Goal: Contribute content: Add original content to the website for others to see

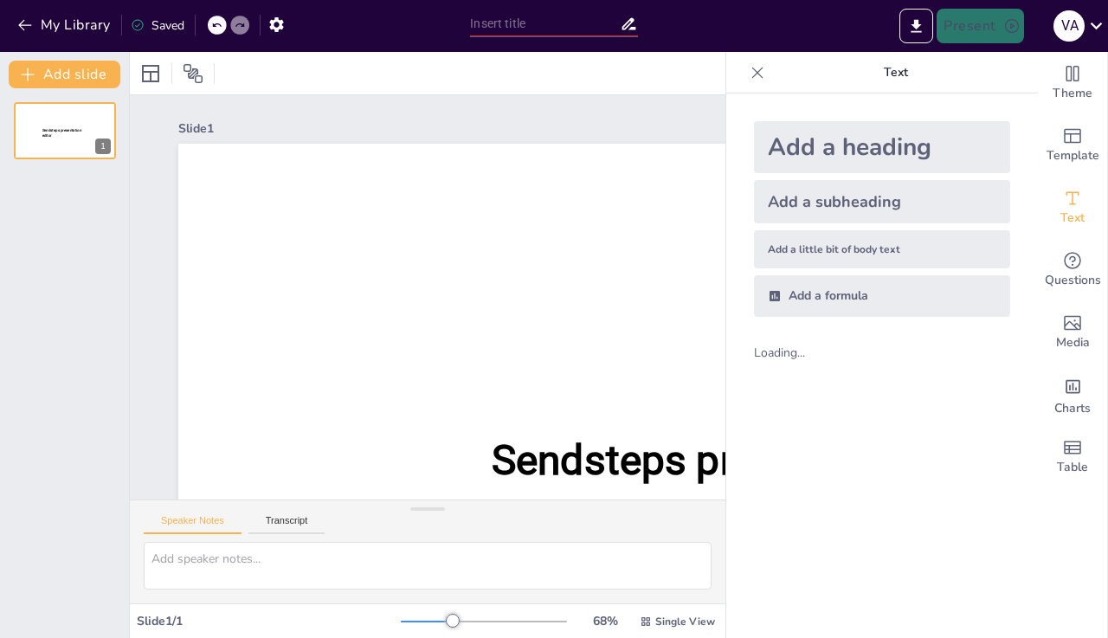
scroll to position [106, 0]
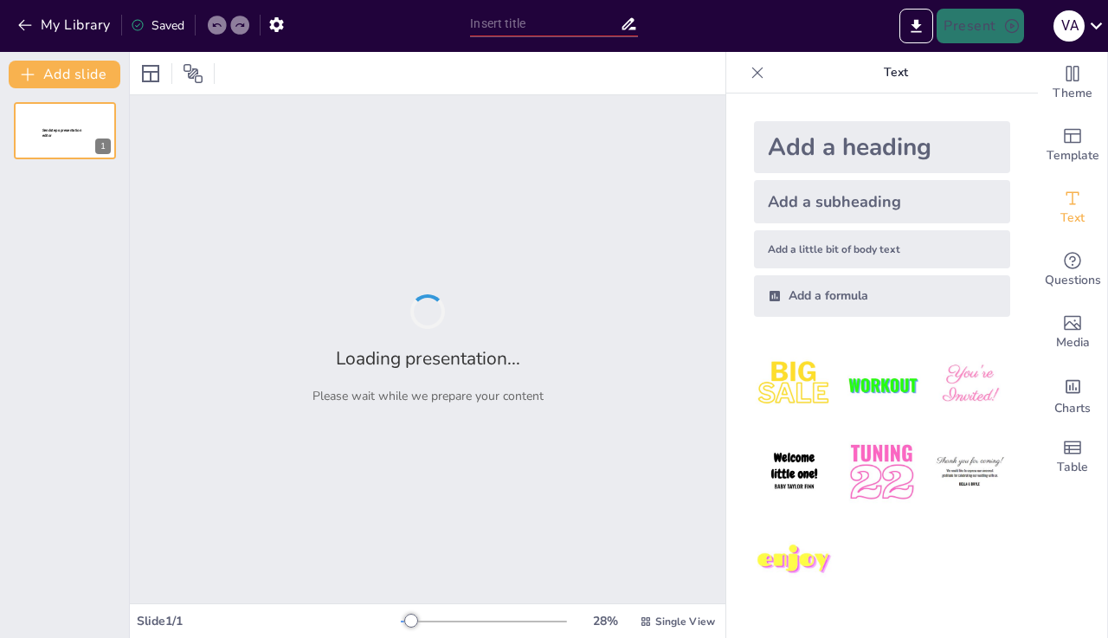
type input "Ejercicio y salud mental: una relación positiva"
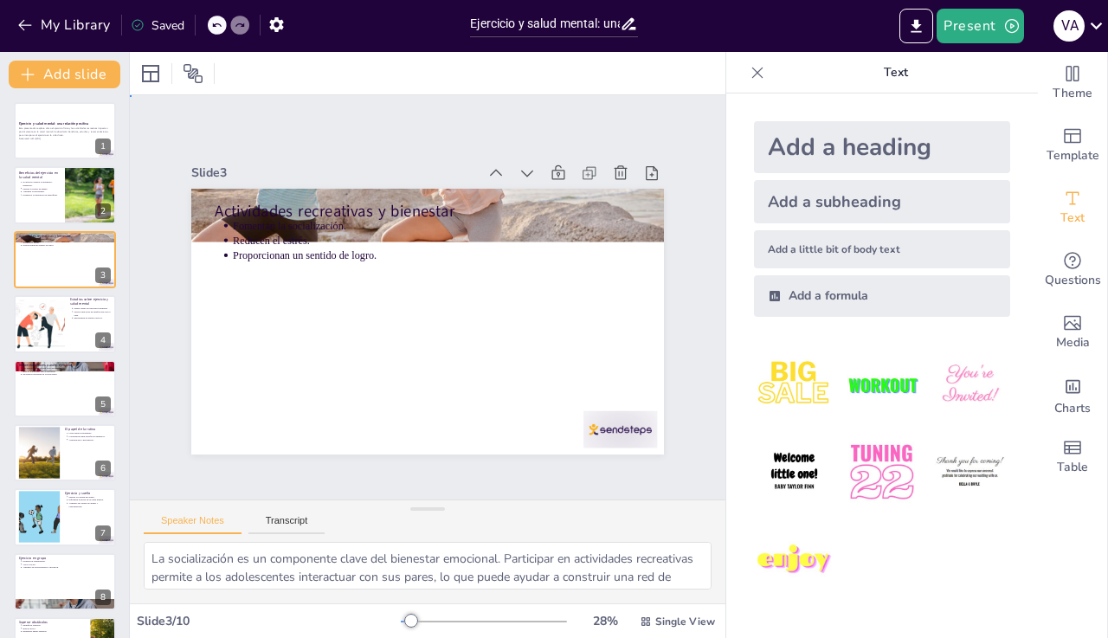
click at [493, 199] on p "Actividades recreativas y bienestar" at bounding box center [436, 211] width 425 height 66
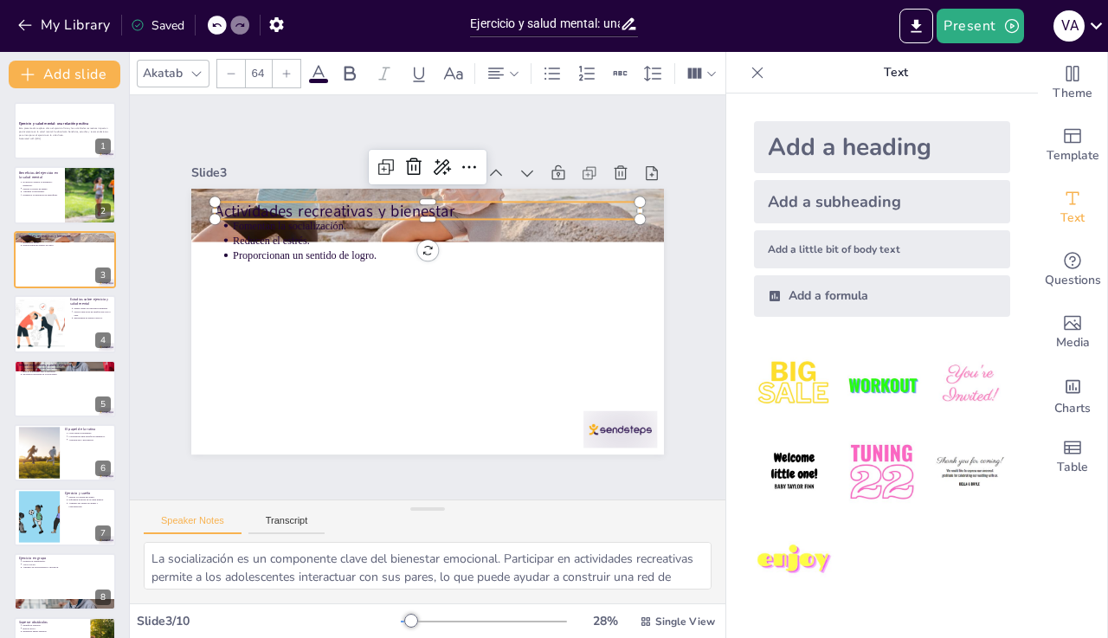
click at [296, 226] on p "Fomentan la socialización." at bounding box center [444, 226] width 407 height 57
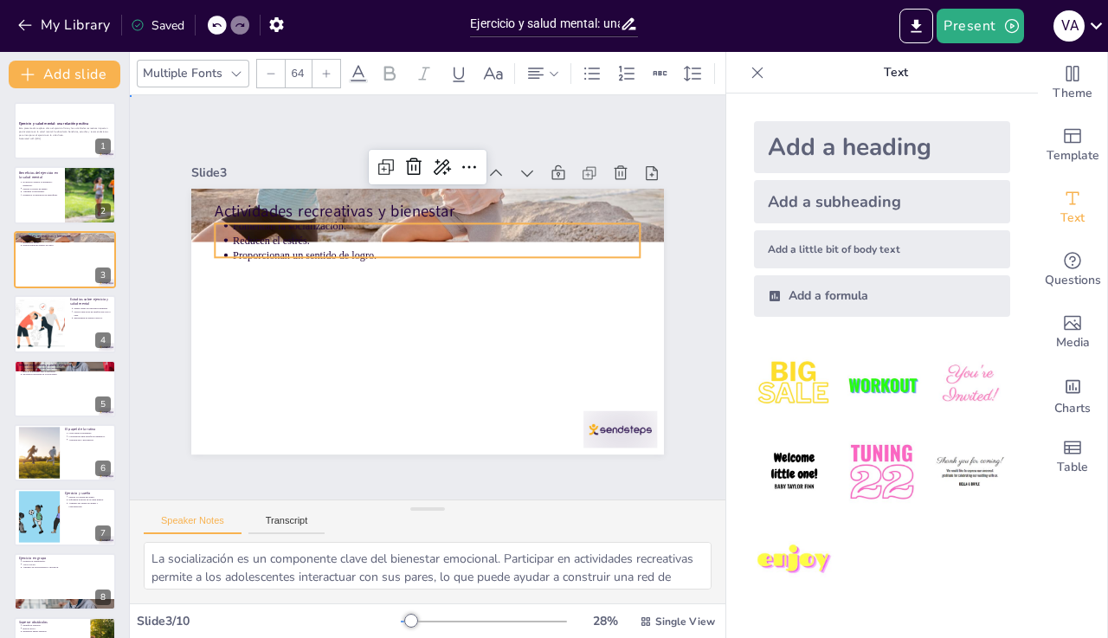
click at [247, 228] on p "Reducen el estrés." at bounding box center [442, 241] width 407 height 57
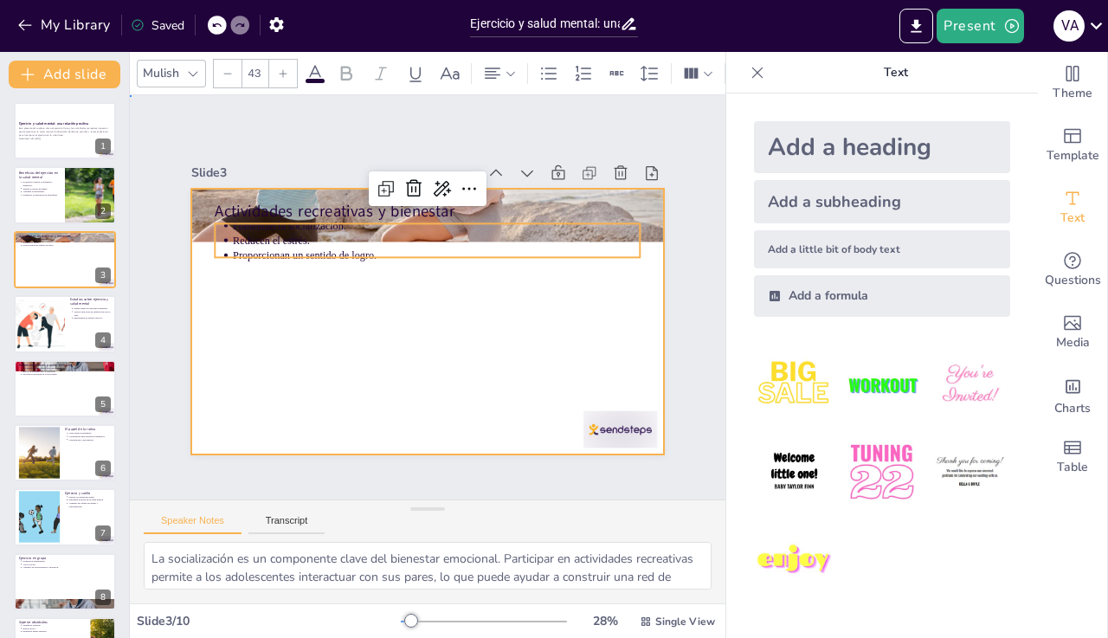
click at [241, 300] on div at bounding box center [426, 320] width 498 height 313
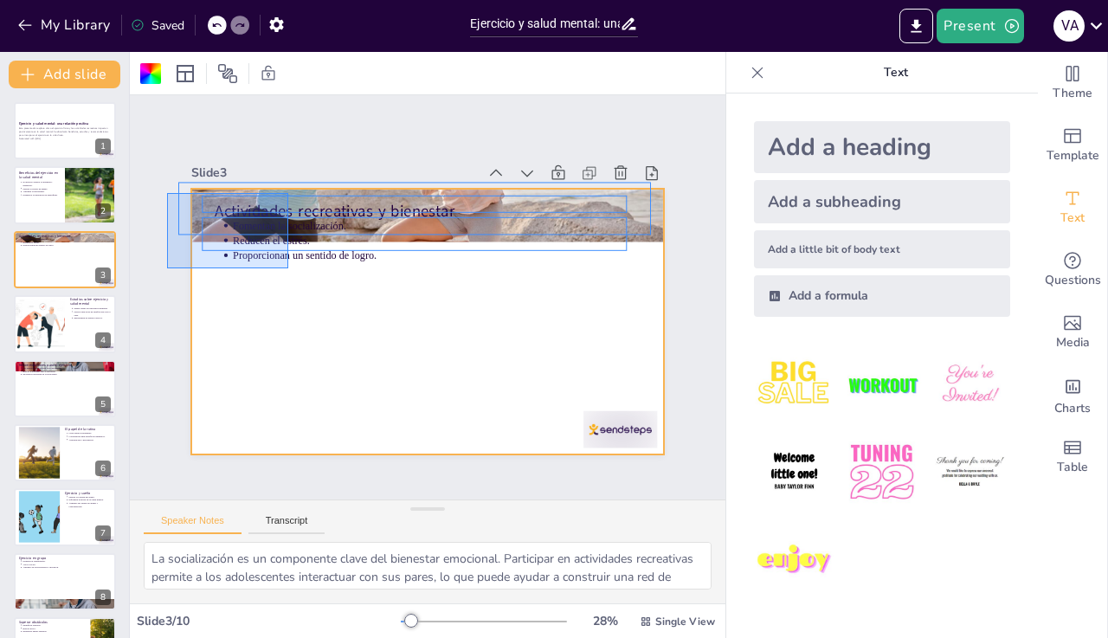
drag, startPoint x: 0, startPoint y: 0, endPoint x: 288, endPoint y: 268, distance: 393.8
click at [288, 268] on div "Slide 1 Ejercicio y salud mental: una relación positiva Esta presentación explo…" at bounding box center [427, 297] width 622 height 426
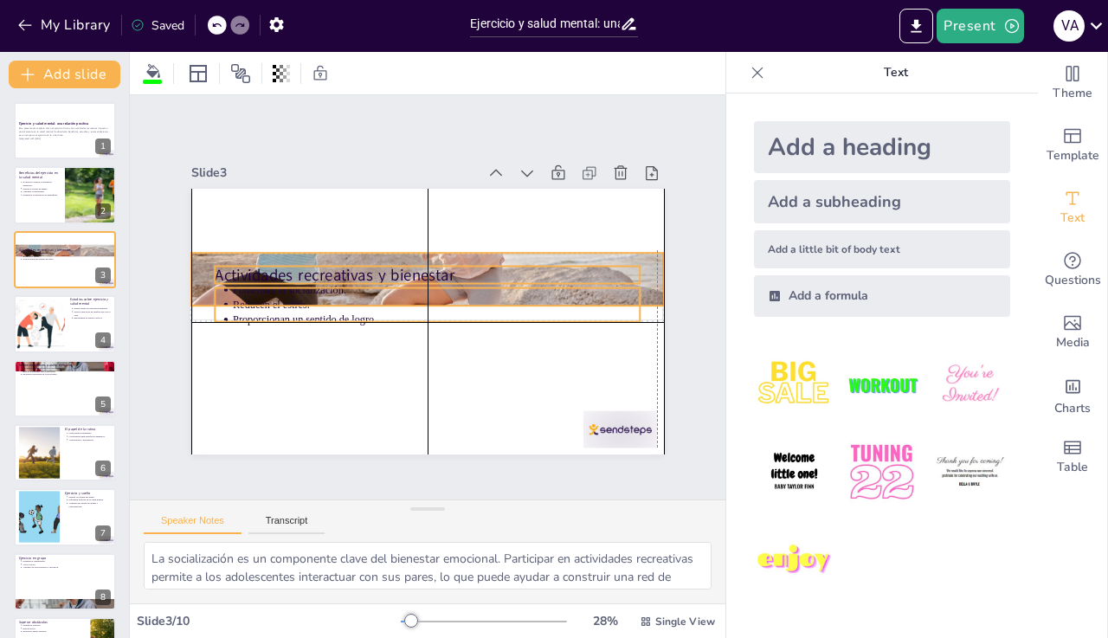
drag, startPoint x: 288, startPoint y: 268, endPoint x: 331, endPoint y: 298, distance: 51.6
click at [331, 298] on p "Fomentan la socialización." at bounding box center [437, 290] width 407 height 57
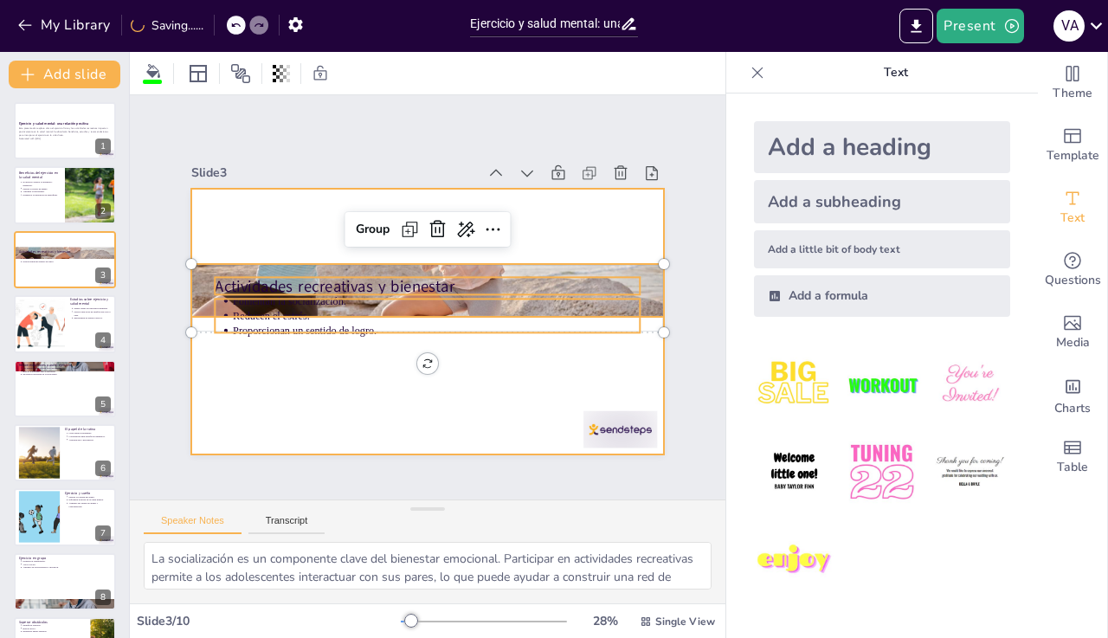
drag, startPoint x: 331, startPoint y: 298, endPoint x: 317, endPoint y: 348, distance: 52.1
click at [317, 348] on div at bounding box center [426, 320] width 498 height 313
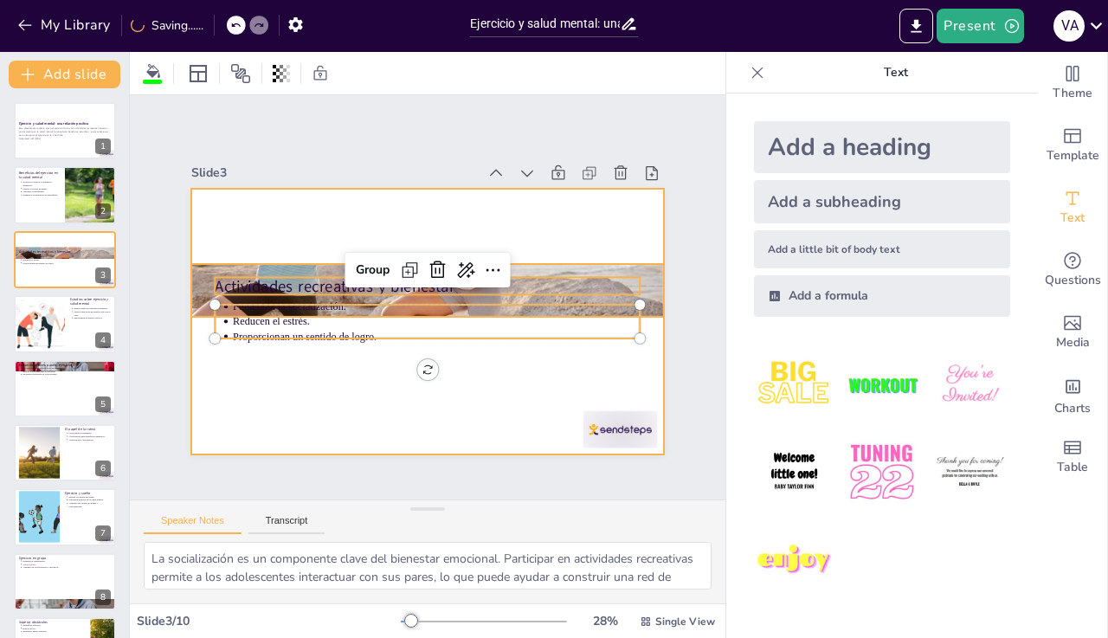
click at [321, 377] on div at bounding box center [427, 322] width 473 height 266
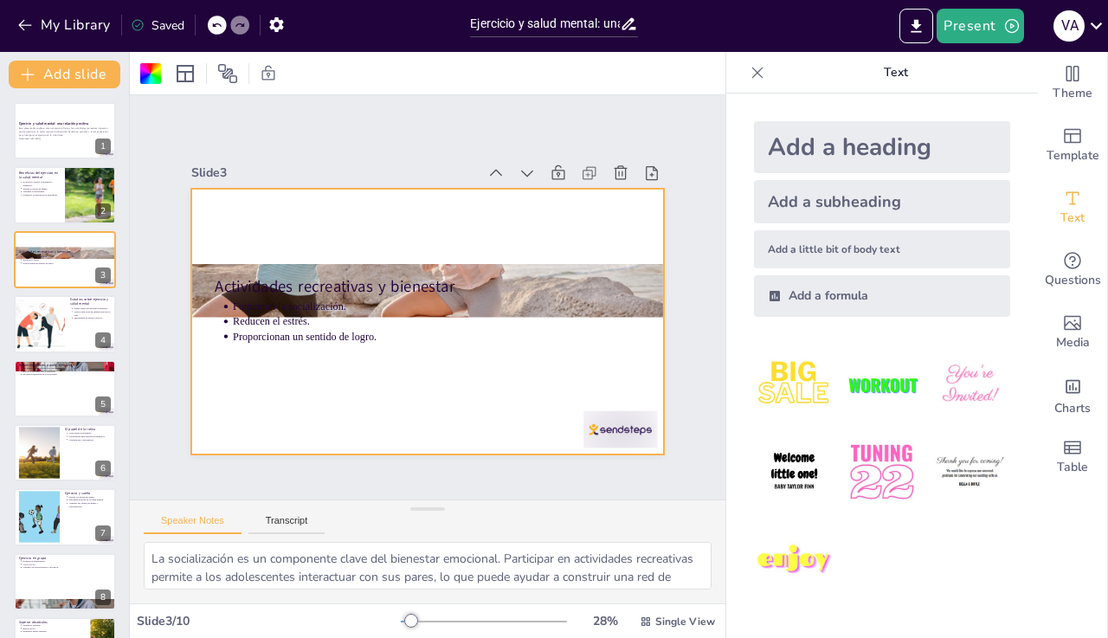
click at [237, 255] on div at bounding box center [426, 320] width 498 height 313
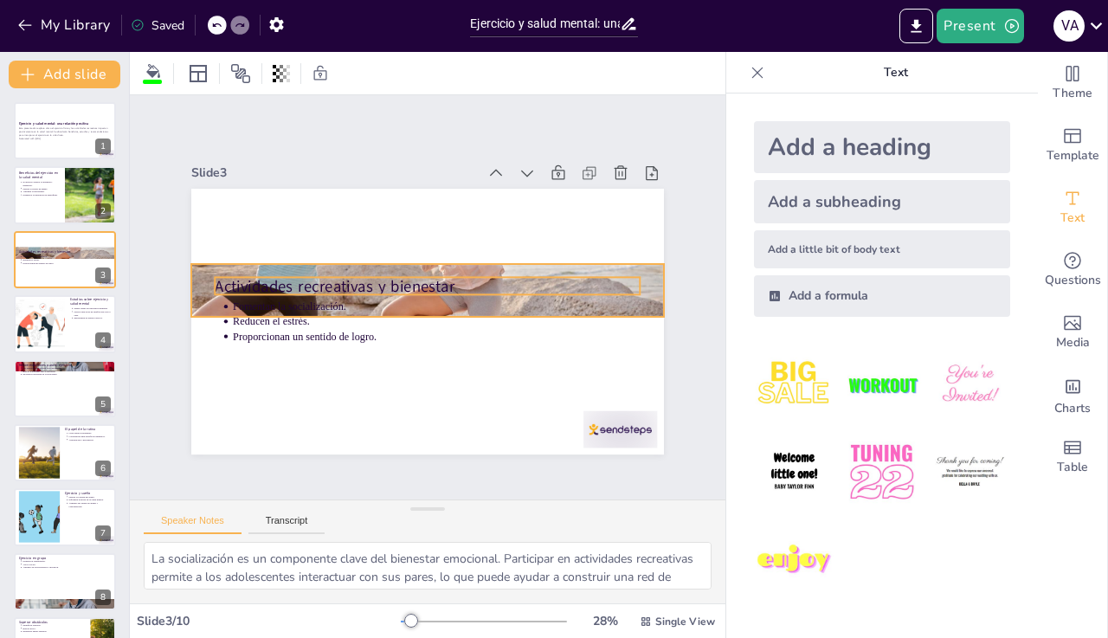
click at [575, 293] on p "Fomentan la socialización." at bounding box center [435, 307] width 407 height 57
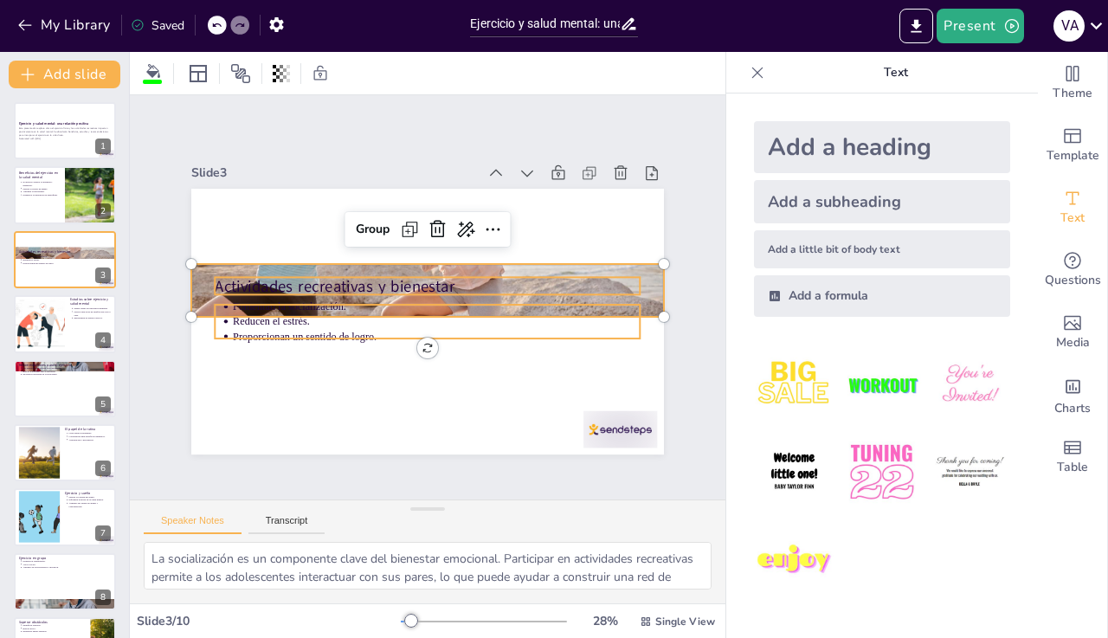
click at [635, 299] on div at bounding box center [429, 290] width 530 height 416
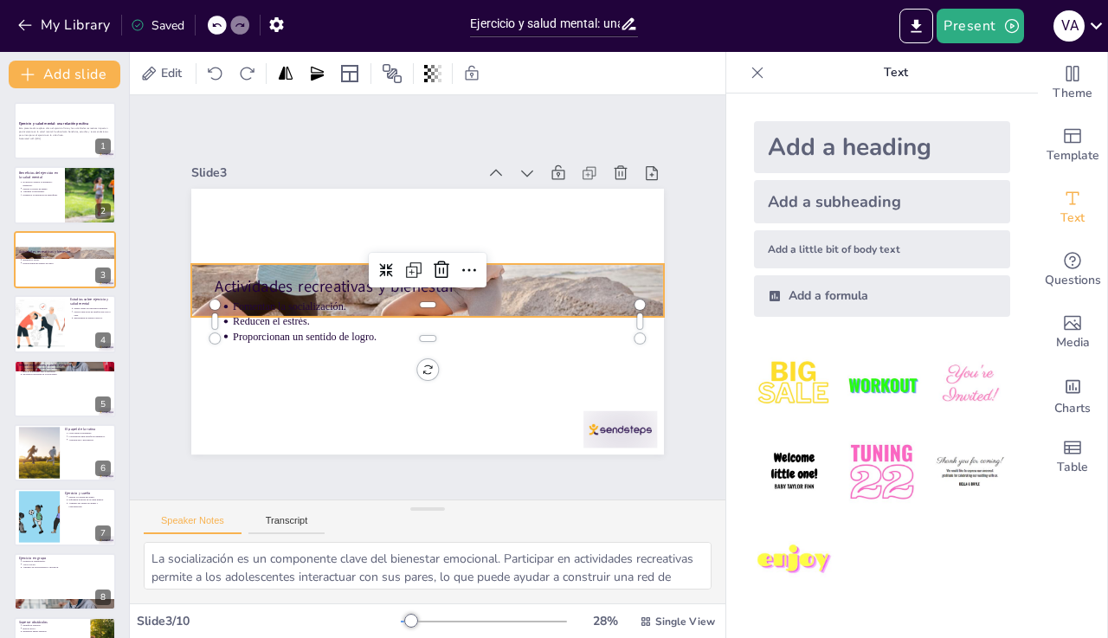
drag, startPoint x: 574, startPoint y: 286, endPoint x: 639, endPoint y: 295, distance: 65.6
click at [639, 295] on div at bounding box center [429, 291] width 504 height 372
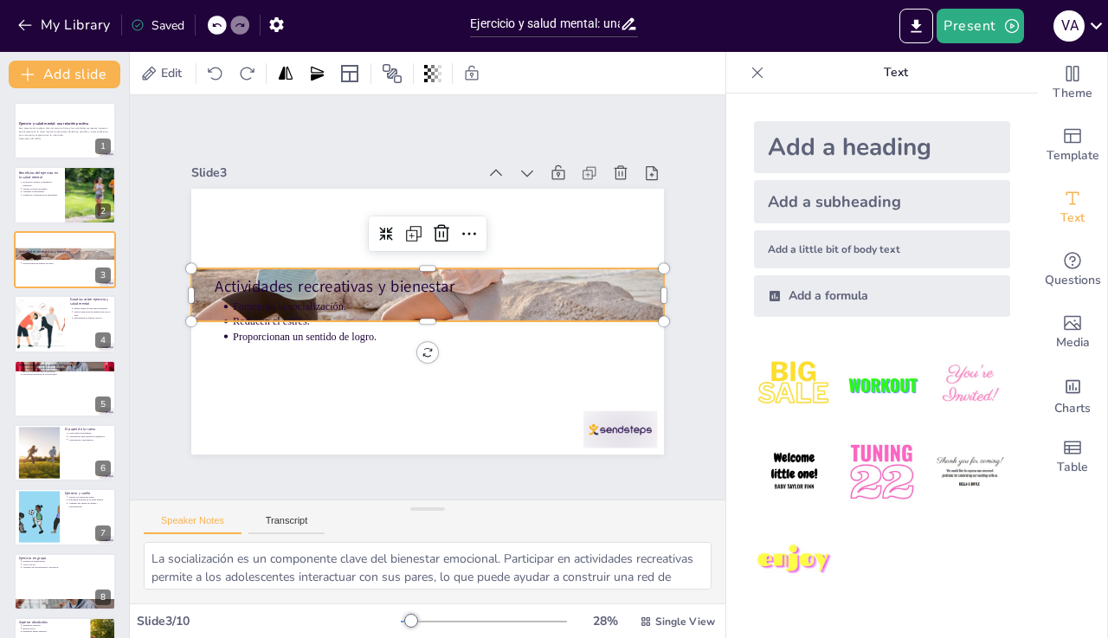
click at [640, 269] on div at bounding box center [428, 295] width 504 height 372
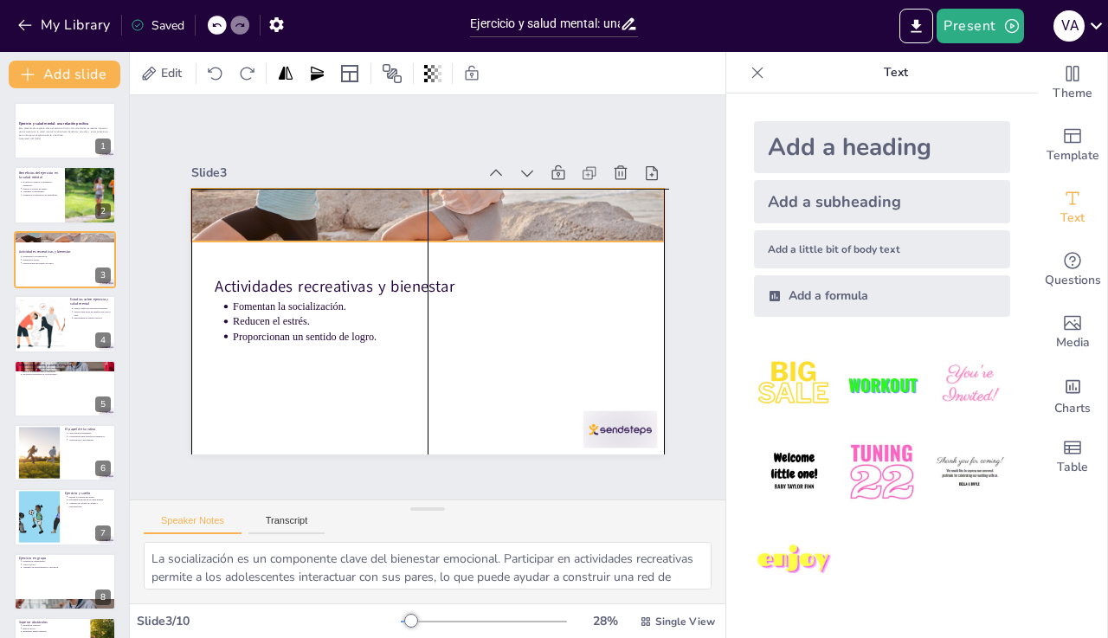
drag, startPoint x: 639, startPoint y: 295, endPoint x: 645, endPoint y: 190, distance: 105.8
click at [645, 190] on div at bounding box center [427, 215] width 473 height 325
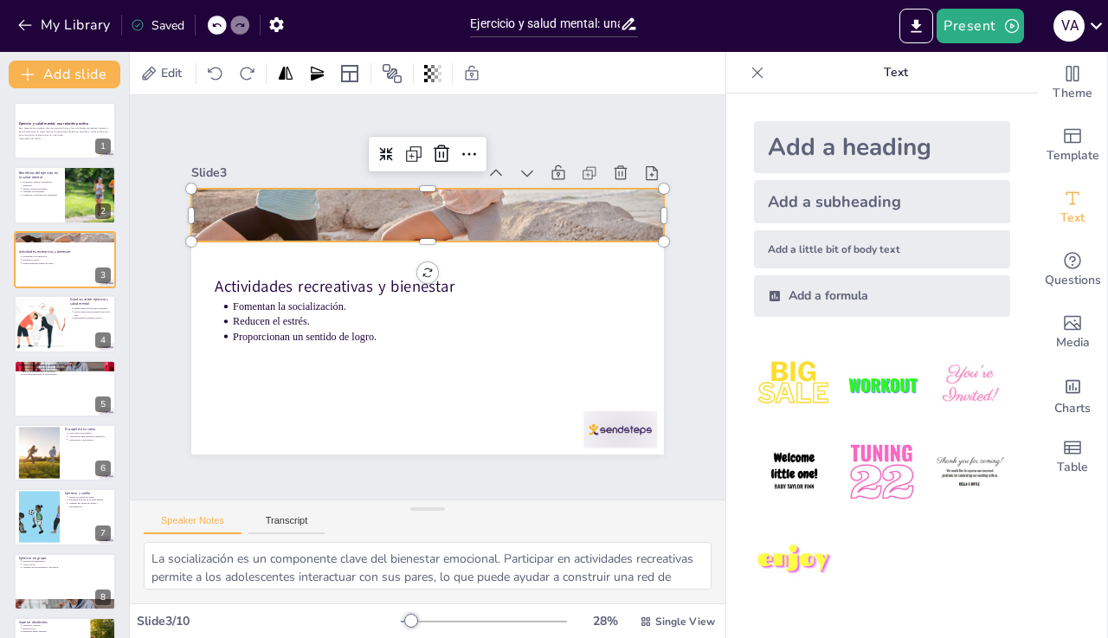
click at [60, 193] on p "Promueve la liberación de endorfinas." at bounding box center [41, 194] width 37 height 3
type textarea "La reducción de síntomas de ansiedad y depresión a través del ejercicio es un h…"
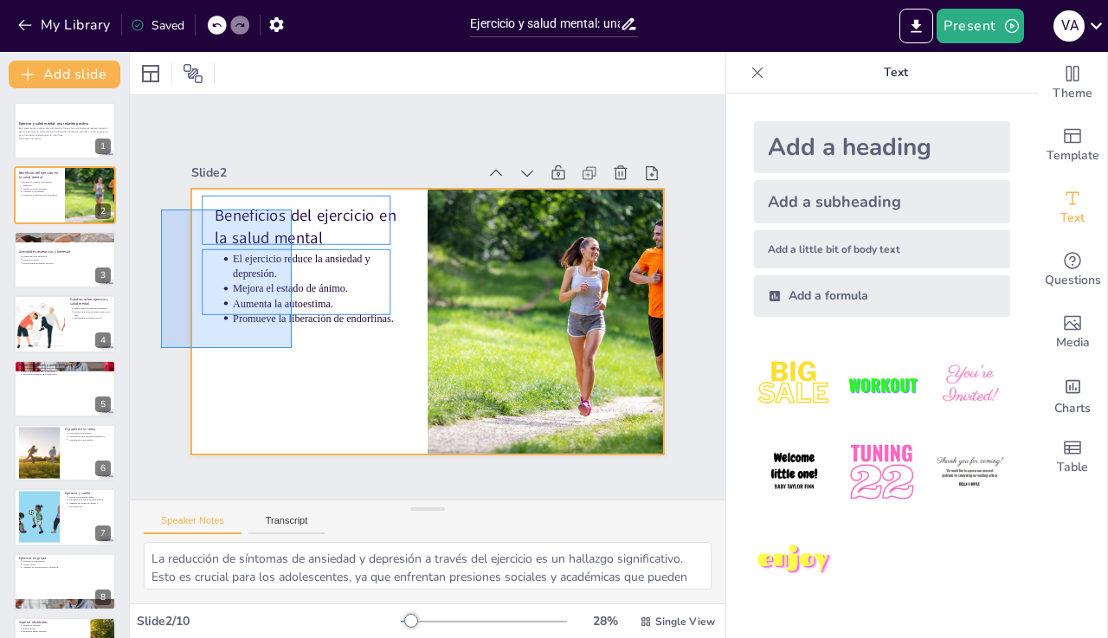
drag, startPoint x: 645, startPoint y: 190, endPoint x: 292, endPoint y: 348, distance: 387.0
click at [292, 348] on div "Slide 1 Ejercicio y salud mental: una relación positiva Esta presentación explo…" at bounding box center [427, 298] width 599 height 372
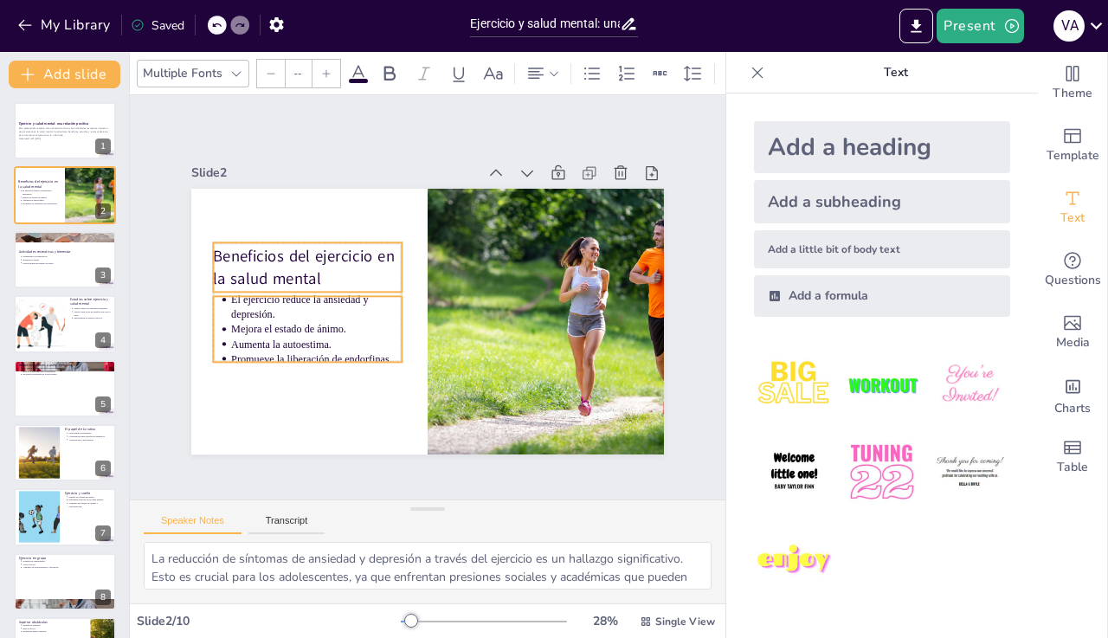
drag, startPoint x: 292, startPoint y: 348, endPoint x: 291, endPoint y: 334, distance: 13.9
click at [291, 334] on p "Mejora el estado de ánimo." at bounding box center [314, 317] width 171 height 33
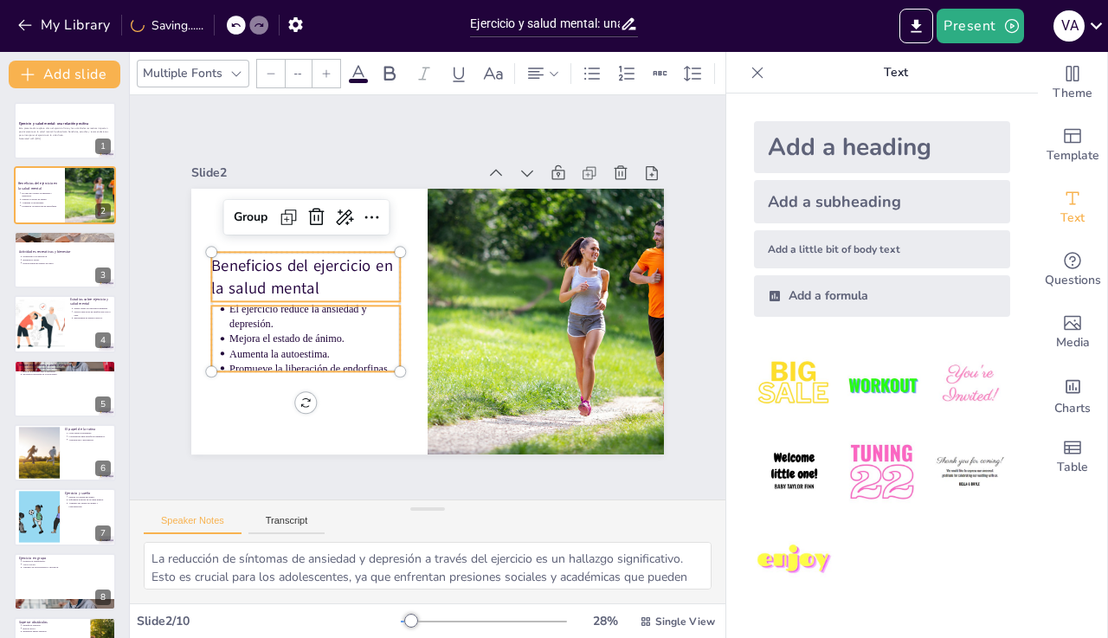
click at [57, 145] on div at bounding box center [65, 130] width 102 height 57
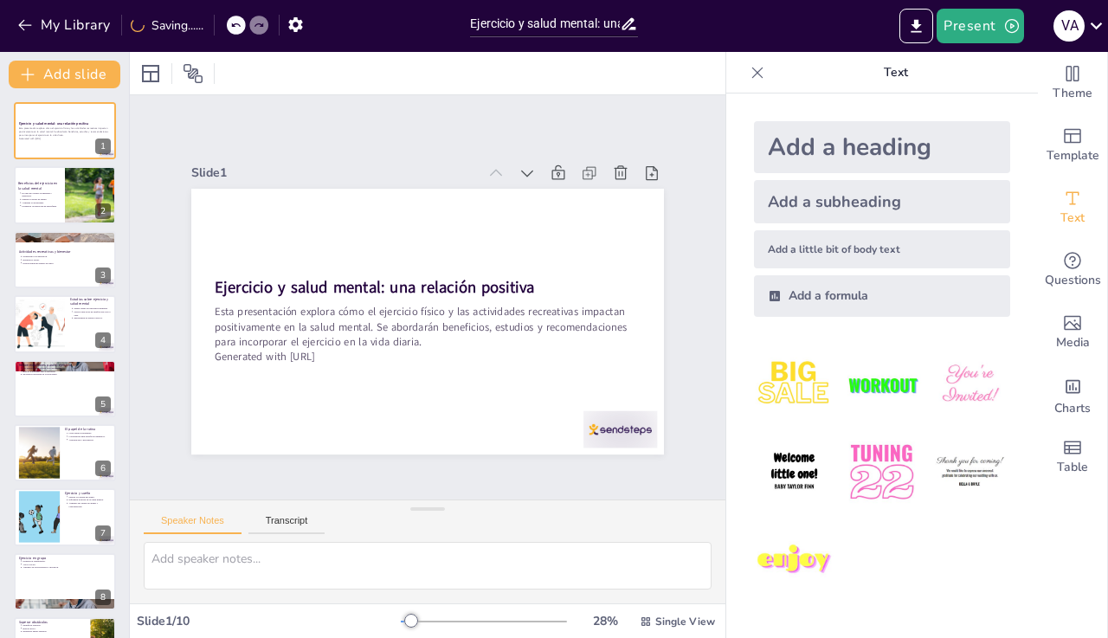
click at [268, 302] on p "Esta presentación explora cómo el ejercicio físico y las actividades recreativa…" at bounding box center [415, 324] width 407 height 214
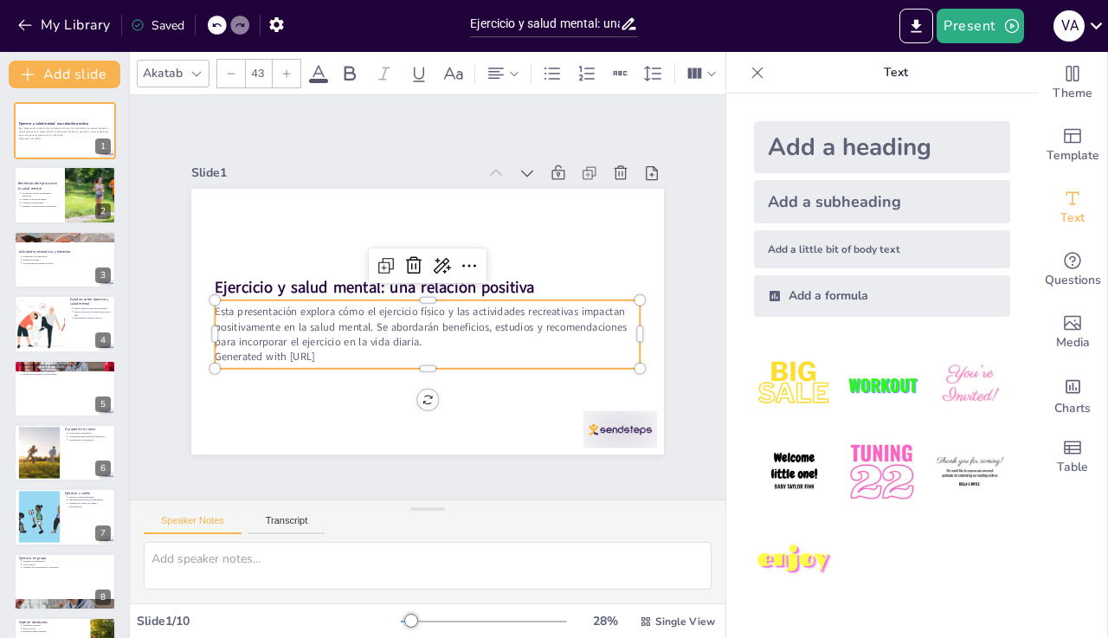
click at [257, 325] on p "Esta presentación explora cómo el ejercicio físico y las actividades recreativa…" at bounding box center [427, 327] width 425 height 44
drag, startPoint x: 291, startPoint y: 334, endPoint x: 349, endPoint y: 336, distance: 58.0
click at [349, 336] on p "Esta presentación explora cómo el ejercicio físico y las actividades recreativa…" at bounding box center [421, 327] width 425 height 132
drag, startPoint x: 349, startPoint y: 336, endPoint x: 256, endPoint y: 346, distance: 93.2
click at [256, 346] on p "Generated with [URL]" at bounding box center [421, 352] width 424 height 59
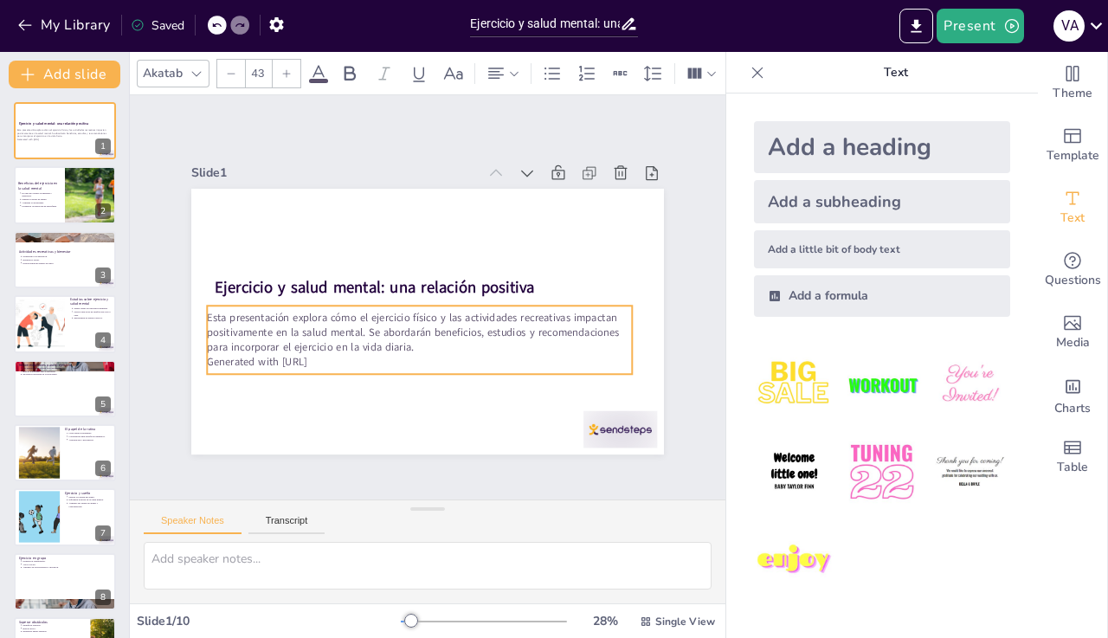
drag, startPoint x: 256, startPoint y: 346, endPoint x: 406, endPoint y: 325, distance: 151.2
click at [406, 325] on p "Esta presentación explora cómo el ejercicio físico y las actividades recreativa…" at bounding box center [417, 331] width 428 height 89
click at [357, 357] on p "Generated with [URL]" at bounding box center [419, 362] width 425 height 15
click at [357, 357] on p "Generated with [URL]" at bounding box center [406, 358] width 419 height 103
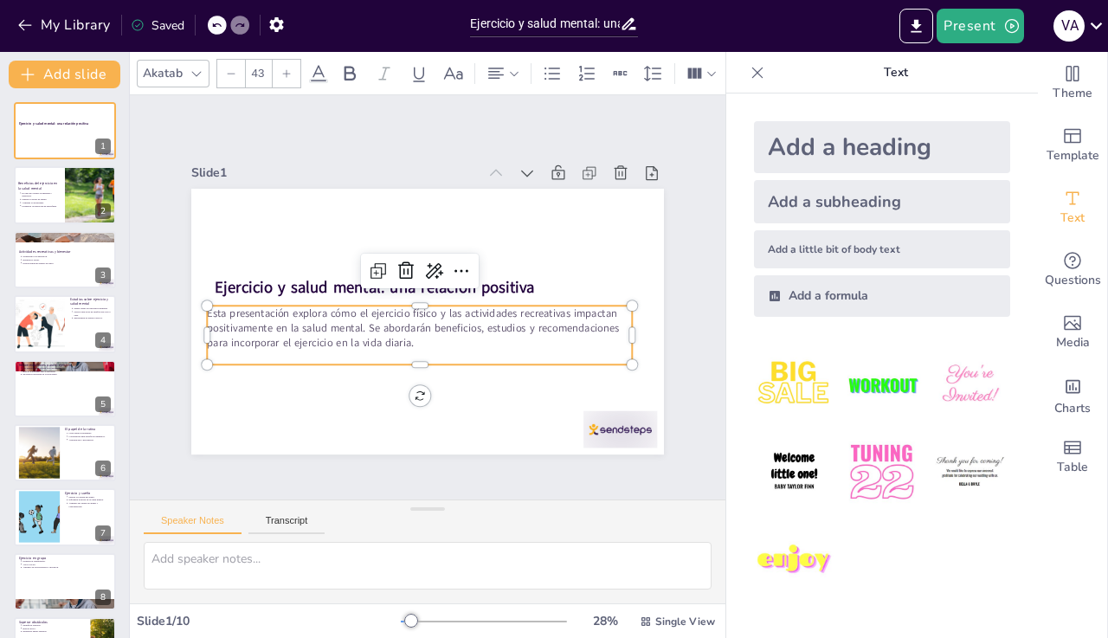
click at [79, 323] on div at bounding box center [65, 323] width 102 height 57
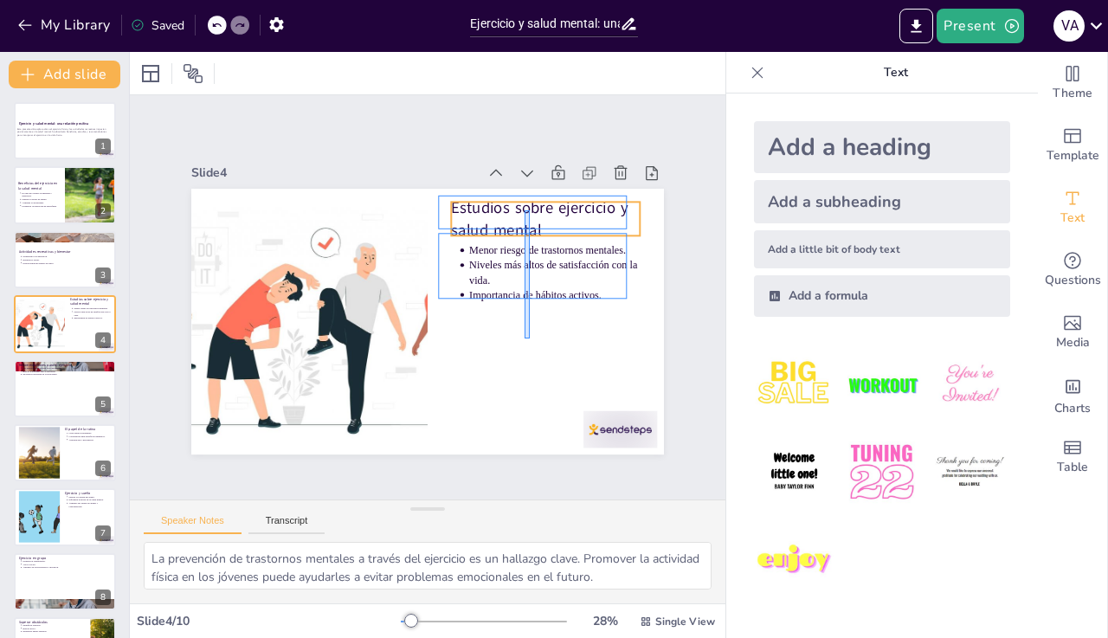
drag, startPoint x: 406, startPoint y: 325, endPoint x: 525, endPoint y: 210, distance: 165.3
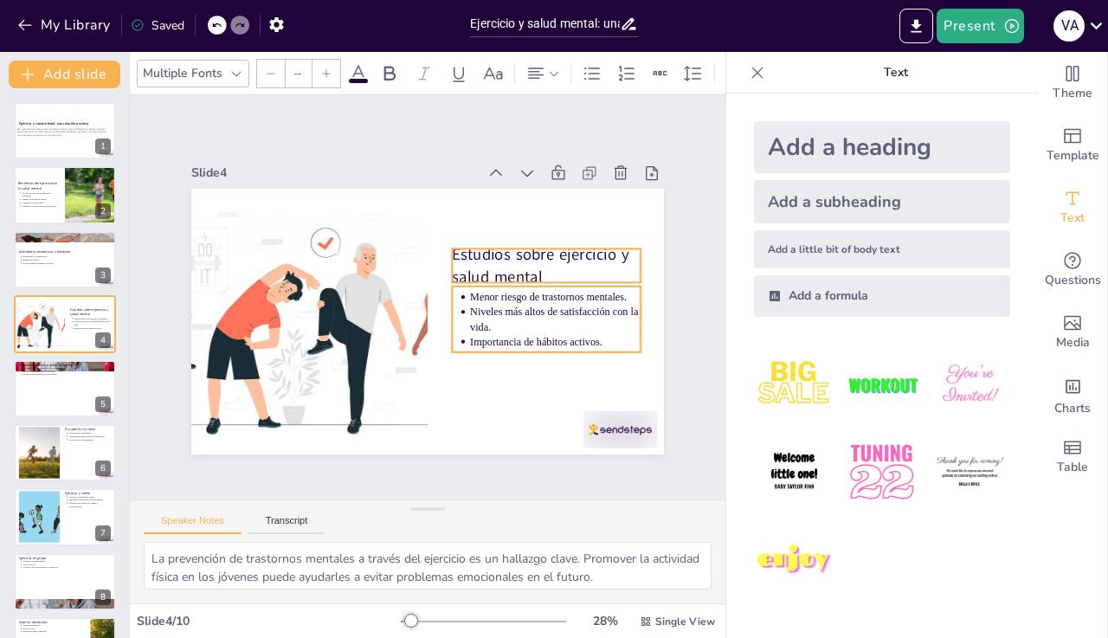
drag, startPoint x: 525, startPoint y: 210, endPoint x: 526, endPoint y: 261, distance: 51.1
click at [526, 261] on p "Estudios sobre ejercicio y salud mental" at bounding box center [549, 279] width 193 height 64
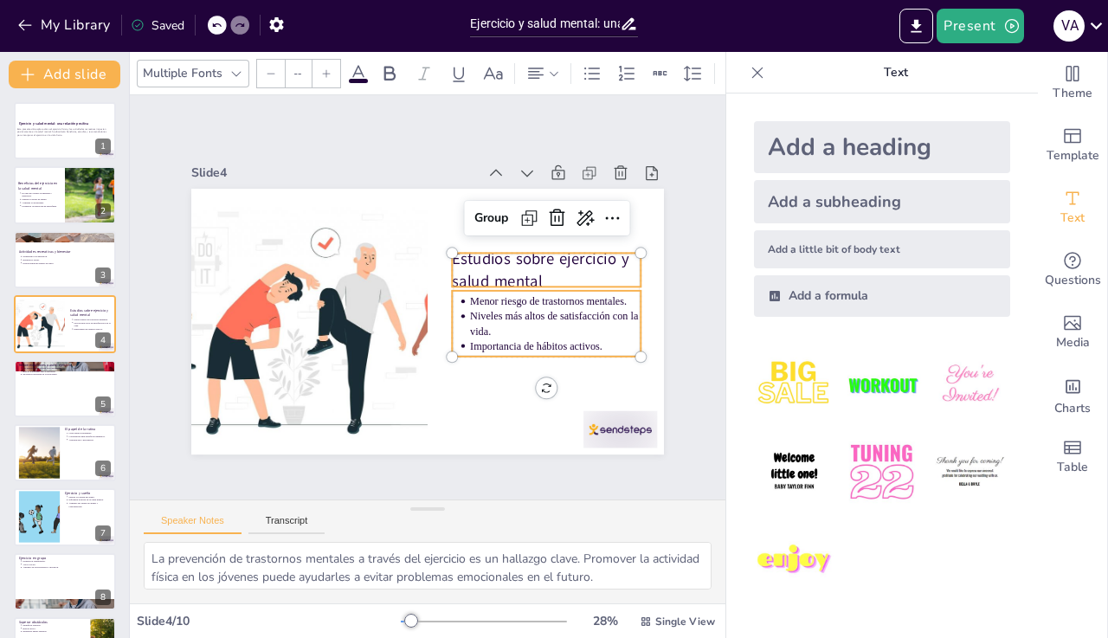
click at [62, 394] on div at bounding box center [65, 388] width 102 height 57
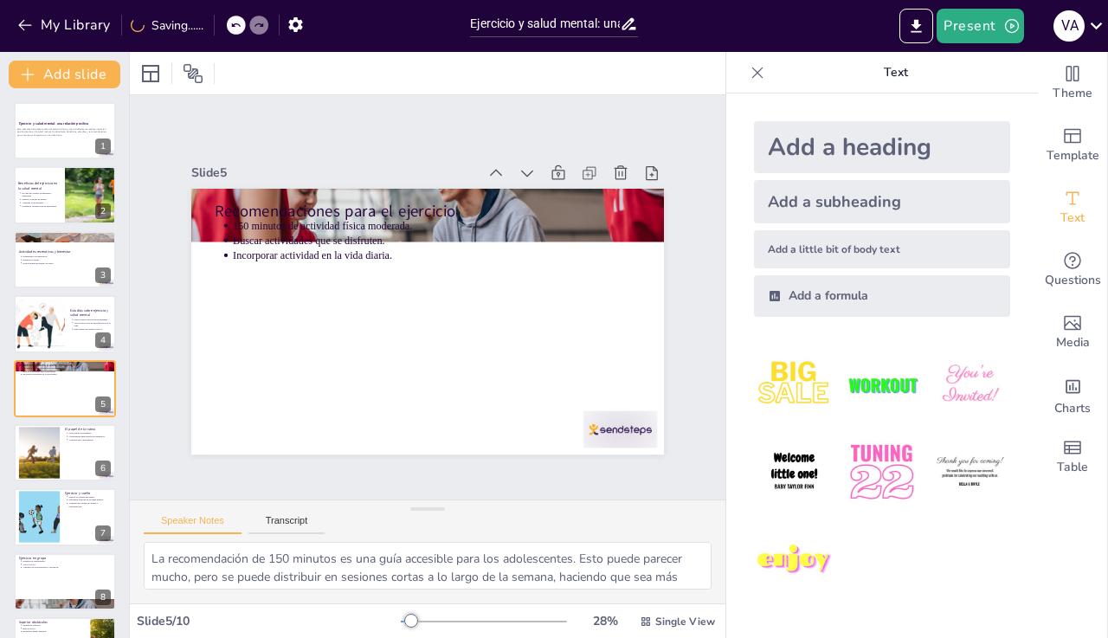
scroll to position [25, 0]
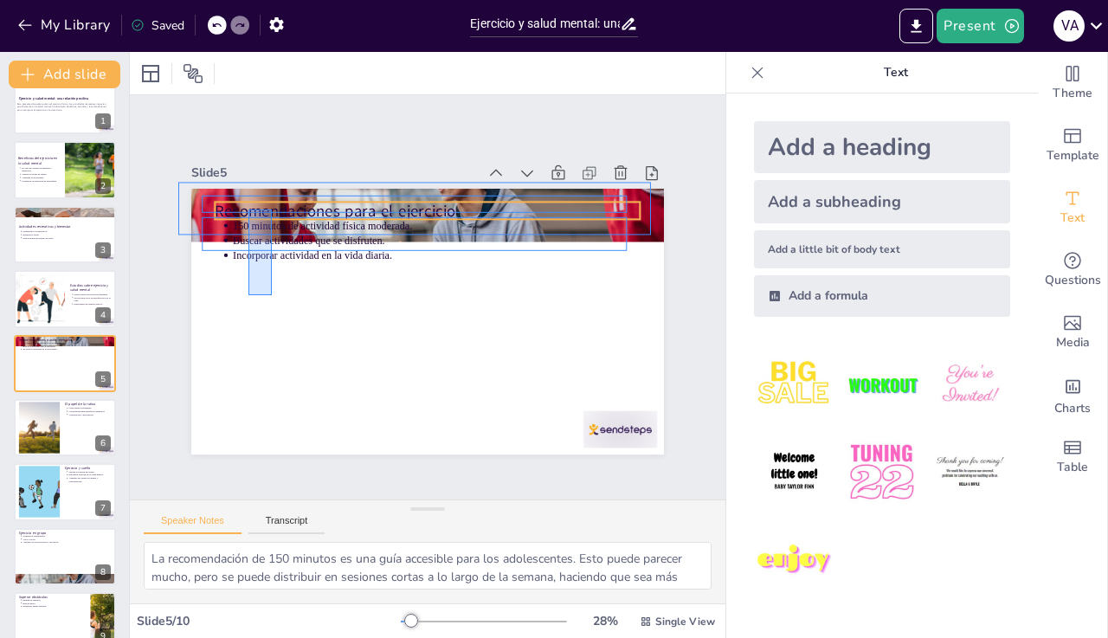
drag, startPoint x: 62, startPoint y: 394, endPoint x: 272, endPoint y: 209, distance: 279.0
click at [272, 209] on div "Recomendaciones para el ejercicio 150 minutos de actividad física moderada. Bus…" at bounding box center [439, 188] width 470 height 49
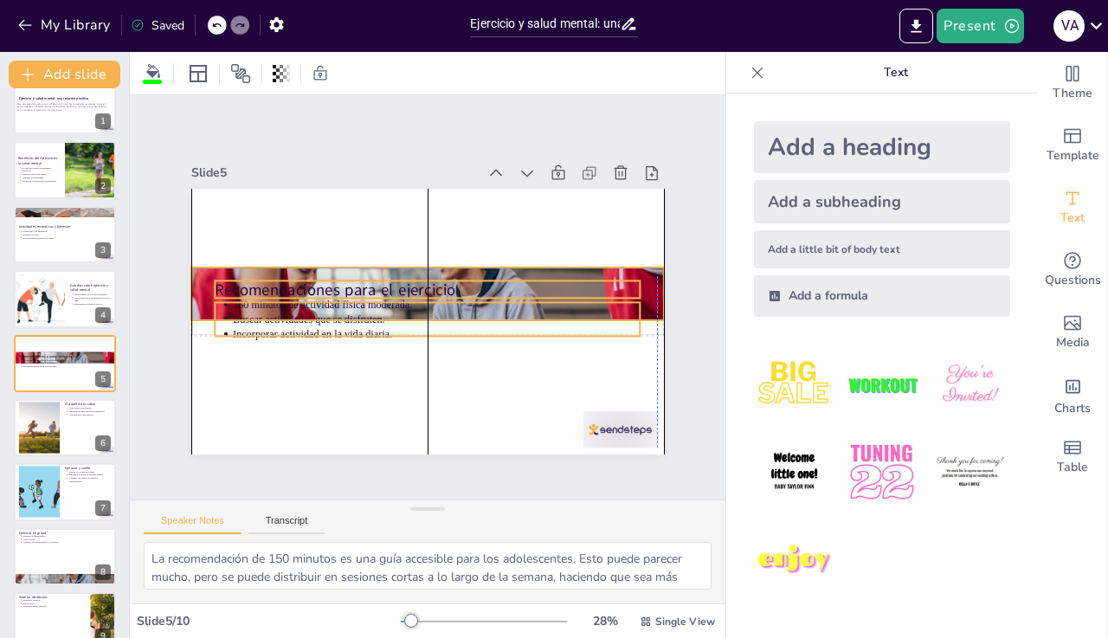
drag, startPoint x: 272, startPoint y: 209, endPoint x: 306, endPoint y: 314, distance: 110.3
click at [306, 314] on p "150 minutos de actividad física moderada." at bounding box center [436, 305] width 407 height 57
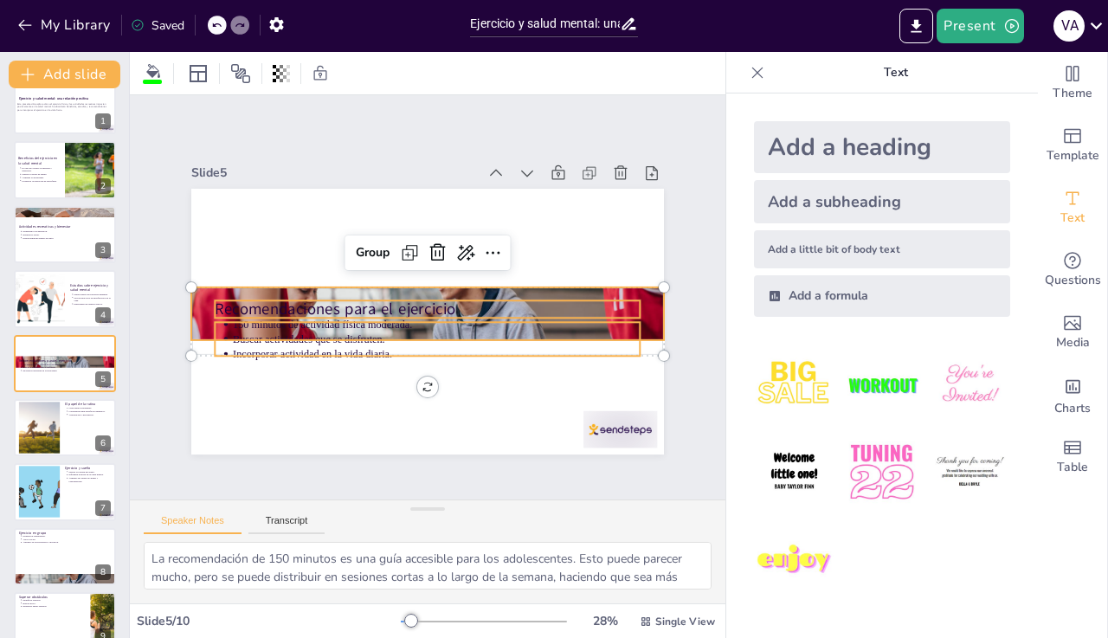
click at [446, 372] on div at bounding box center [425, 321] width 498 height 314
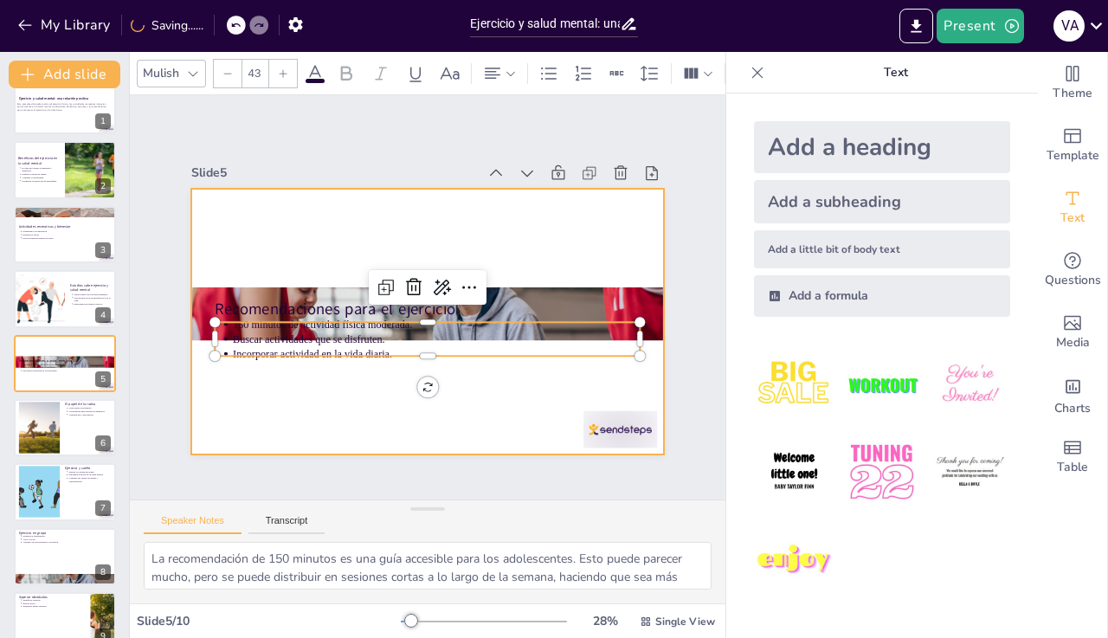
click at [575, 383] on div at bounding box center [426, 320] width 498 height 313
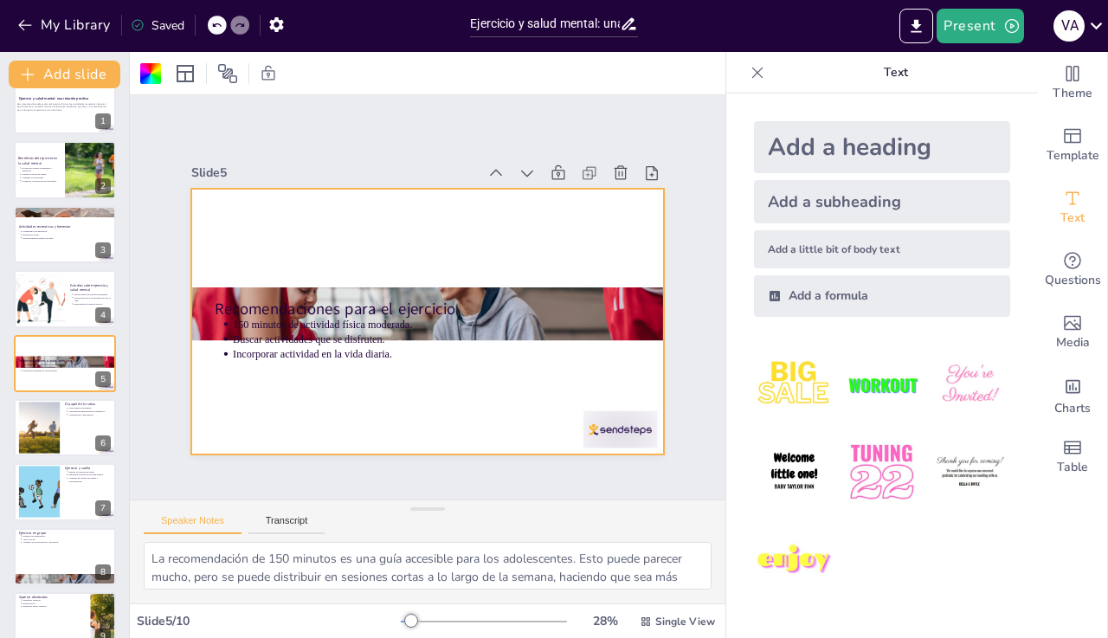
click at [631, 318] on div at bounding box center [425, 313] width 503 height 363
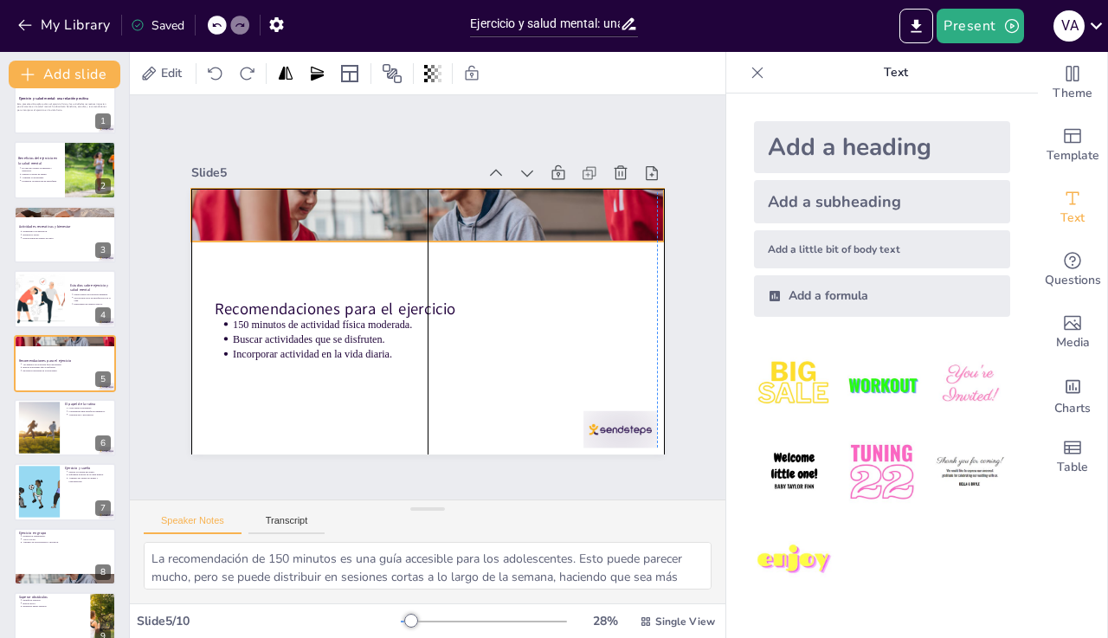
drag, startPoint x: 306, startPoint y: 314, endPoint x: 627, endPoint y: 209, distance: 337.2
click at [627, 209] on div at bounding box center [435, 216] width 503 height 363
drag, startPoint x: 627, startPoint y: 209, endPoint x: 309, endPoint y: 205, distance: 317.7
click at [309, 205] on div at bounding box center [427, 215] width 473 height 315
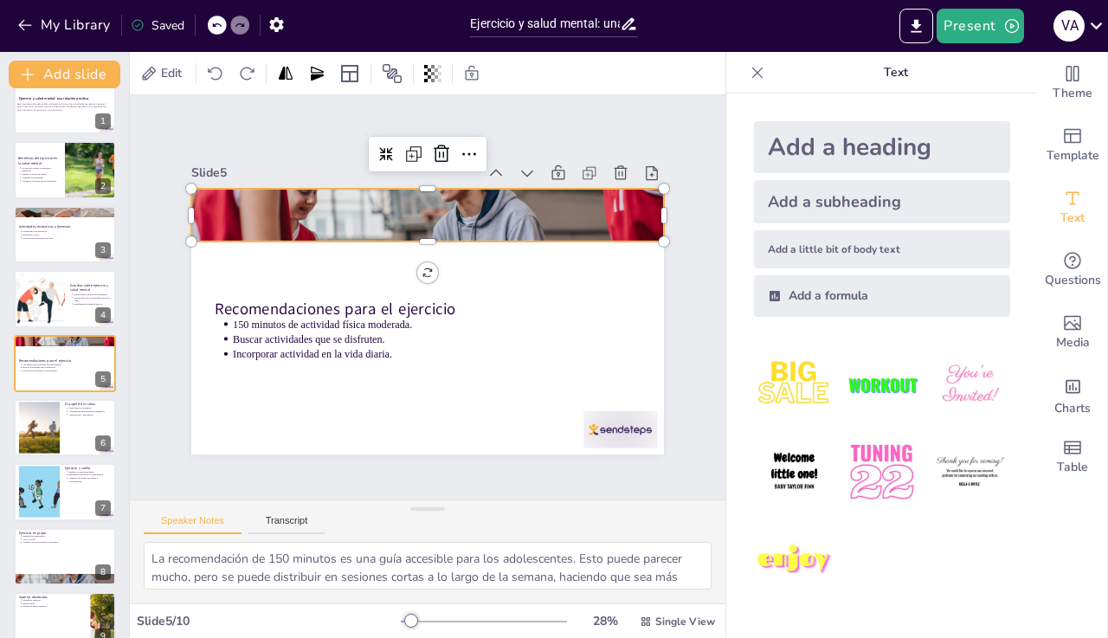
click at [44, 436] on div at bounding box center [40, 428] width 78 height 52
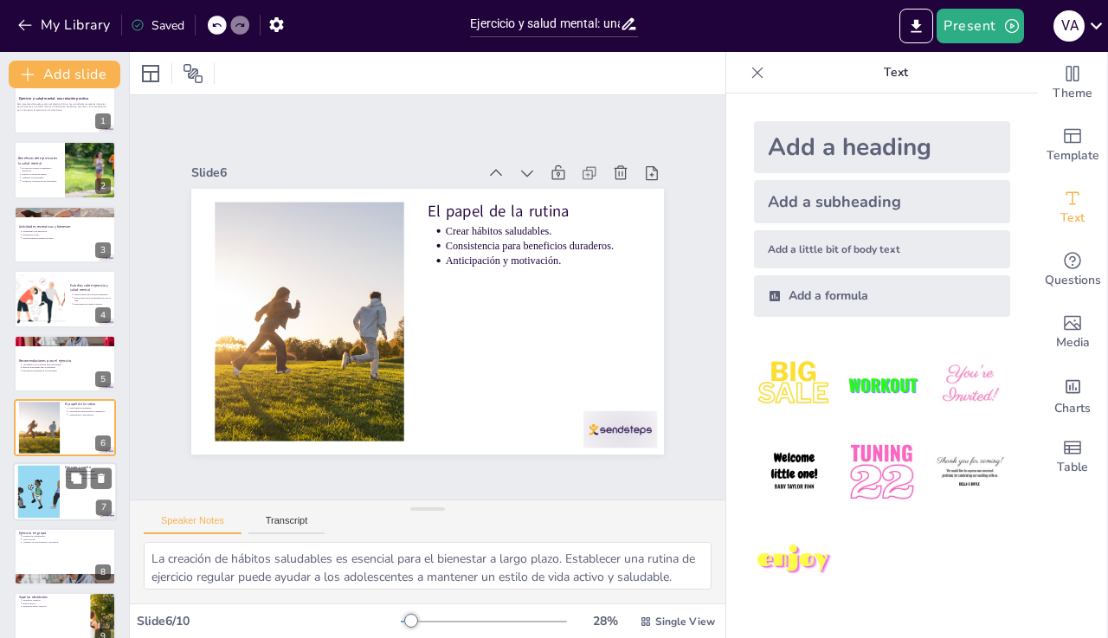
scroll to position [89, 0]
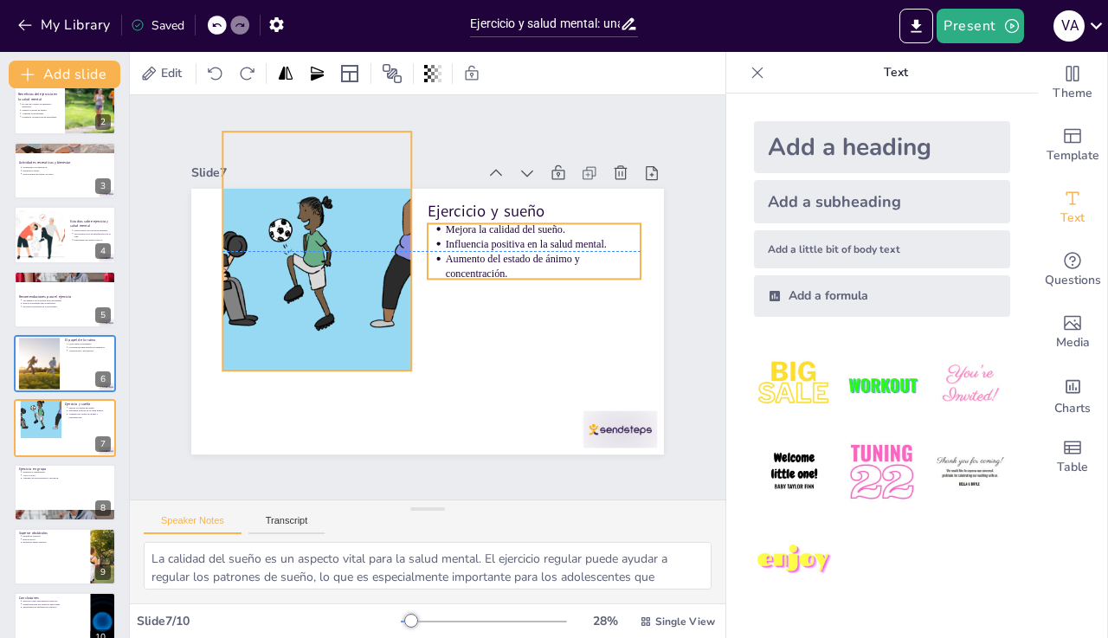
drag, startPoint x: 44, startPoint y: 436, endPoint x: 490, endPoint y: 213, distance: 498.6
click at [490, 213] on div "Slide 1 Ejercicio y salud mental: una relación positiva Esta presentación explo…" at bounding box center [427, 297] width 473 height 314
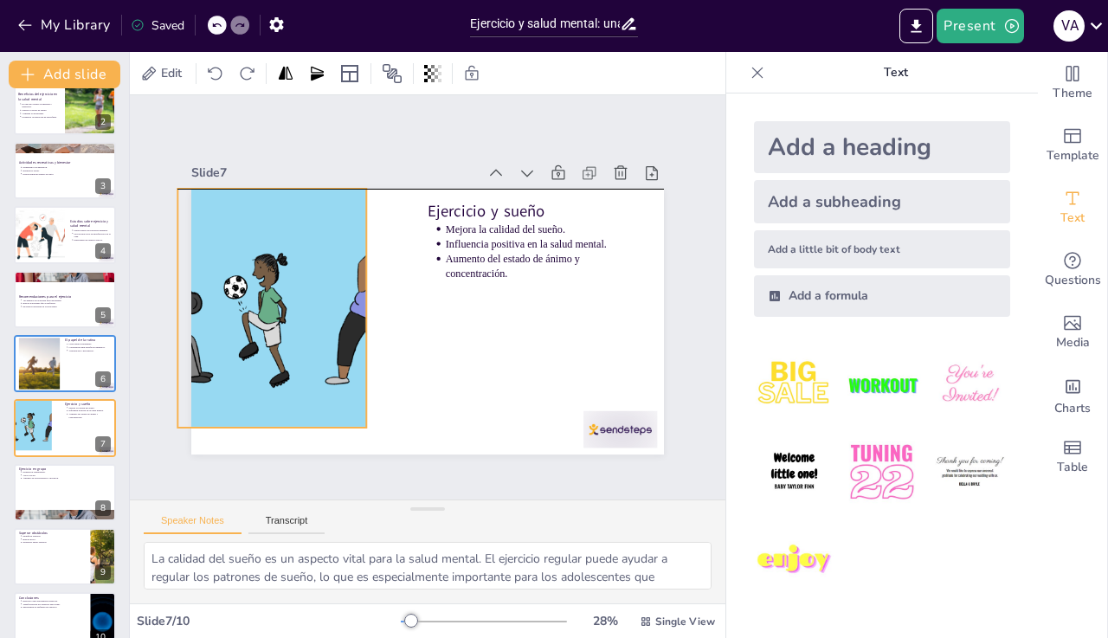
drag, startPoint x: 490, startPoint y: 213, endPoint x: 261, endPoint y: 333, distance: 259.0
click at [261, 333] on div at bounding box center [271, 292] width 385 height 276
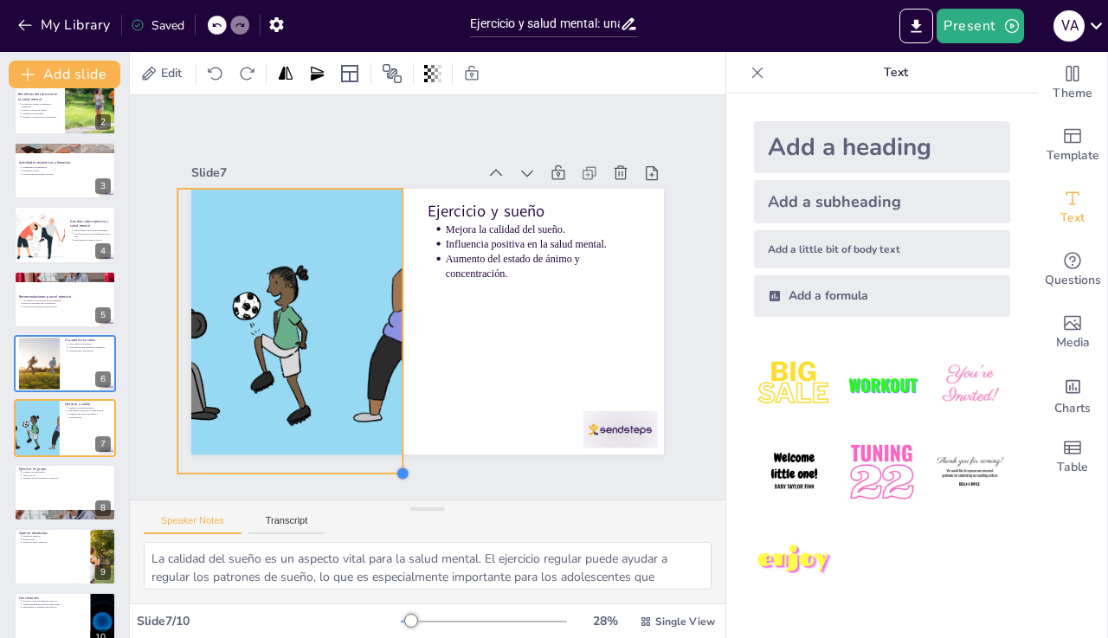
drag, startPoint x: 261, startPoint y: 333, endPoint x: 384, endPoint y: 468, distance: 183.2
click at [384, 468] on div at bounding box center [385, 470] width 16 height 16
click at [452, 447] on div at bounding box center [423, 321] width 518 height 358
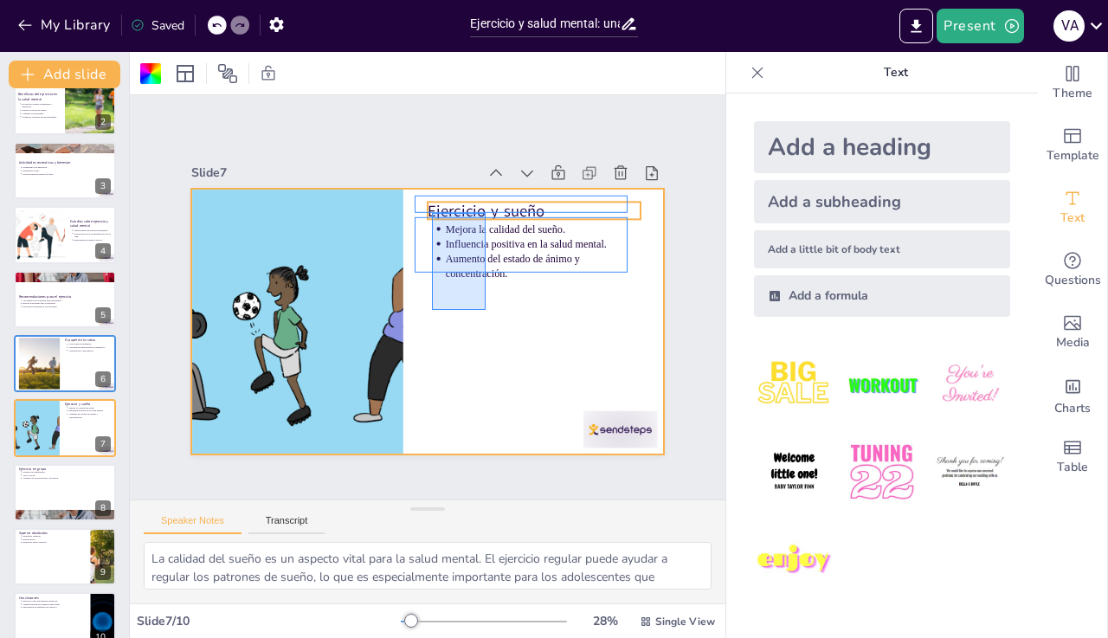
drag, startPoint x: 384, startPoint y: 468, endPoint x: 488, endPoint y: 211, distance: 277.3
click at [488, 211] on div "Ejercicio y sueño Mejora la calidad del sueño. Influencia positiva en la salud …" at bounding box center [439, 188] width 470 height 49
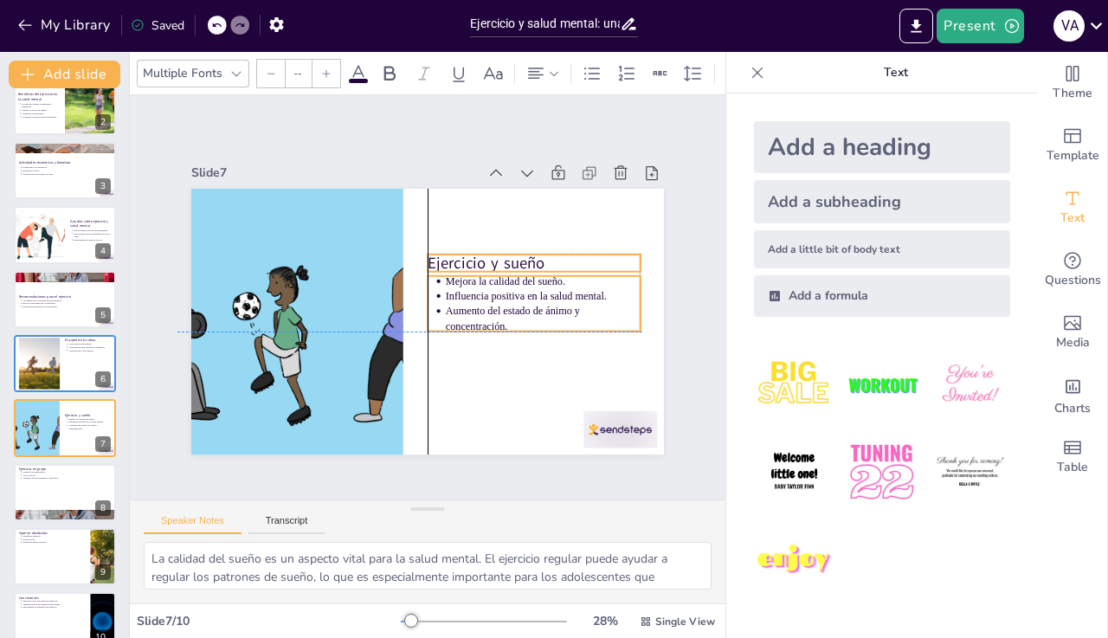
drag, startPoint x: 488, startPoint y: 211, endPoint x: 505, endPoint y: 258, distance: 49.8
click at [505, 258] on p "Ejercicio y sueño" at bounding box center [537, 274] width 214 height 44
click at [479, 388] on div at bounding box center [426, 320] width 498 height 313
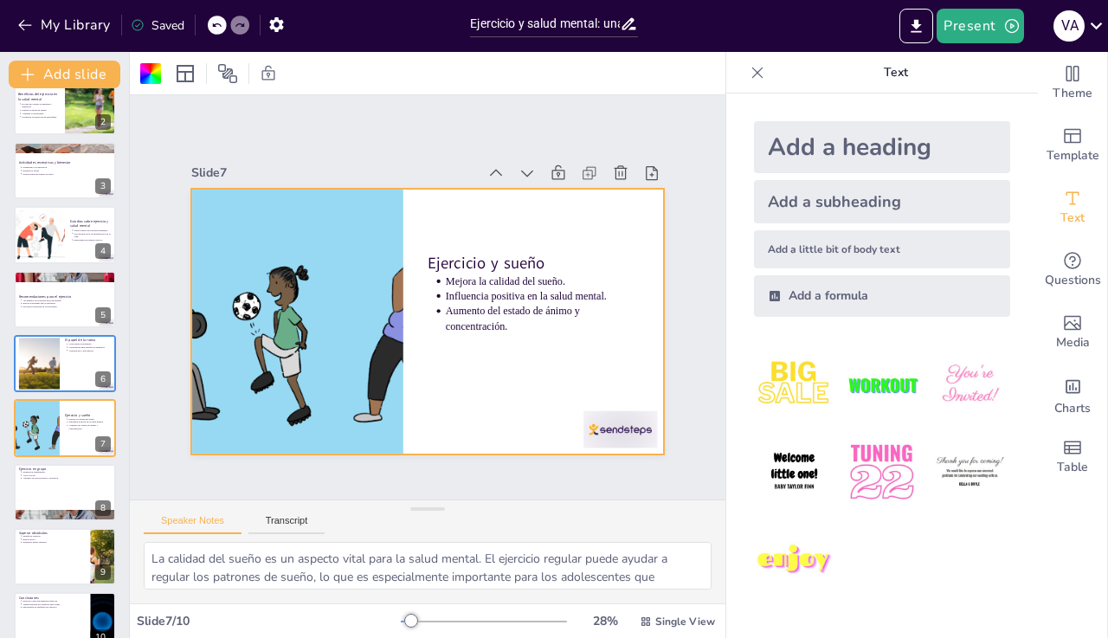
click at [48, 370] on div at bounding box center [40, 364] width 78 height 52
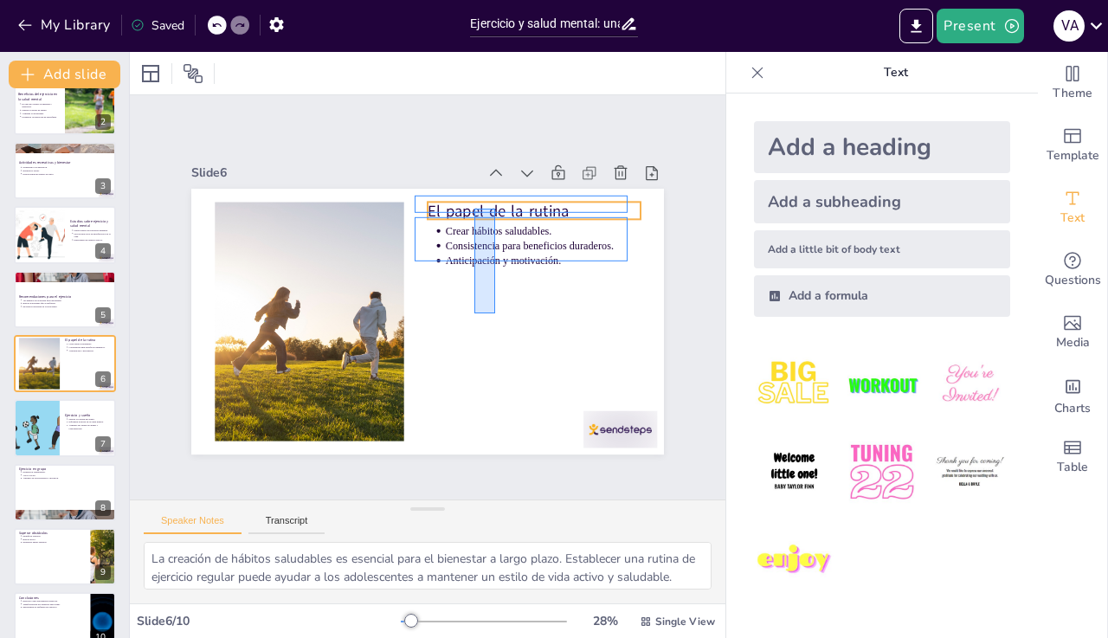
drag, startPoint x: 505, startPoint y: 258, endPoint x: 495, endPoint y: 209, distance: 50.4
click at [495, 209] on div "El papel de la rutina Crear hábitos saludables. Consistencia para beneficios du…" at bounding box center [439, 188] width 470 height 49
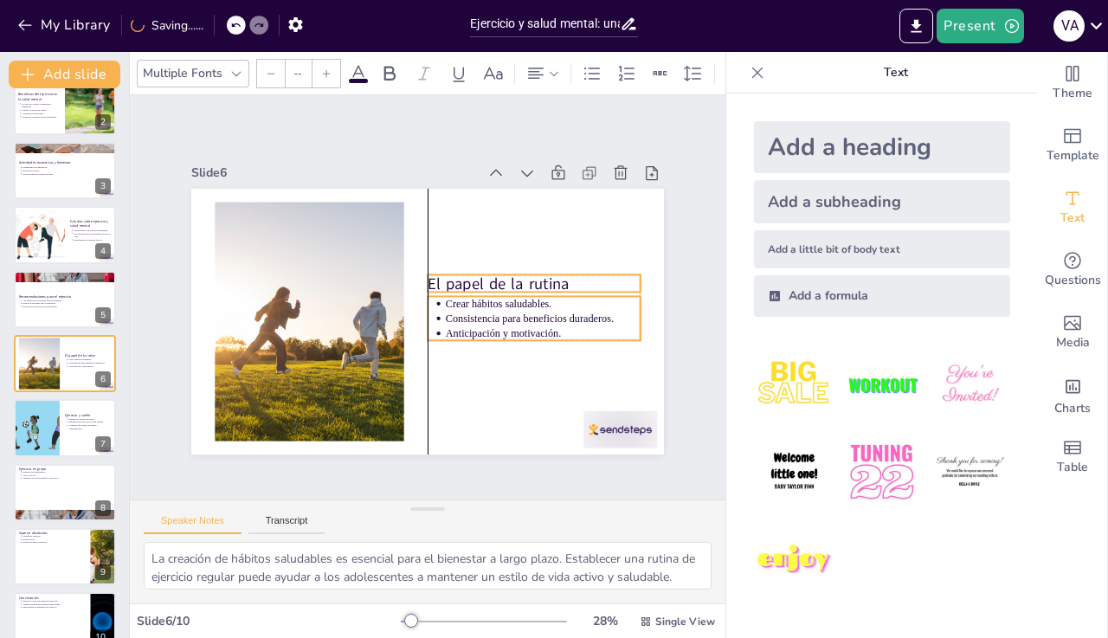
drag, startPoint x: 495, startPoint y: 209, endPoint x: 499, endPoint y: 279, distance: 70.2
click at [499, 279] on p "El papel de la rutina" at bounding box center [535, 295] width 214 height 44
click at [464, 374] on div at bounding box center [427, 322] width 473 height 266
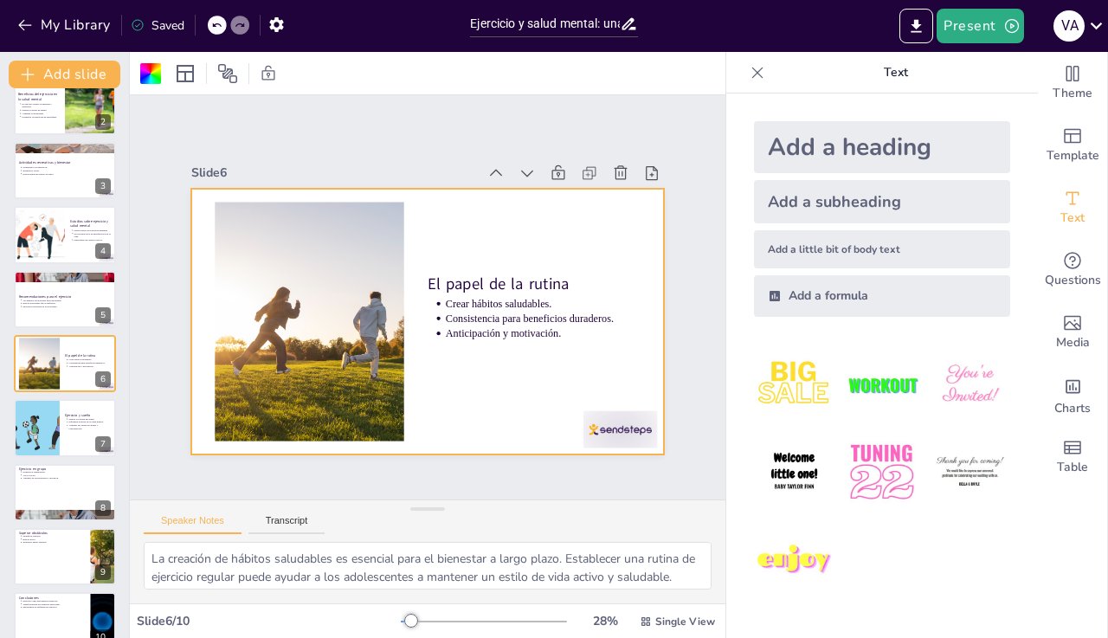
click at [52, 494] on div at bounding box center [65, 492] width 102 height 57
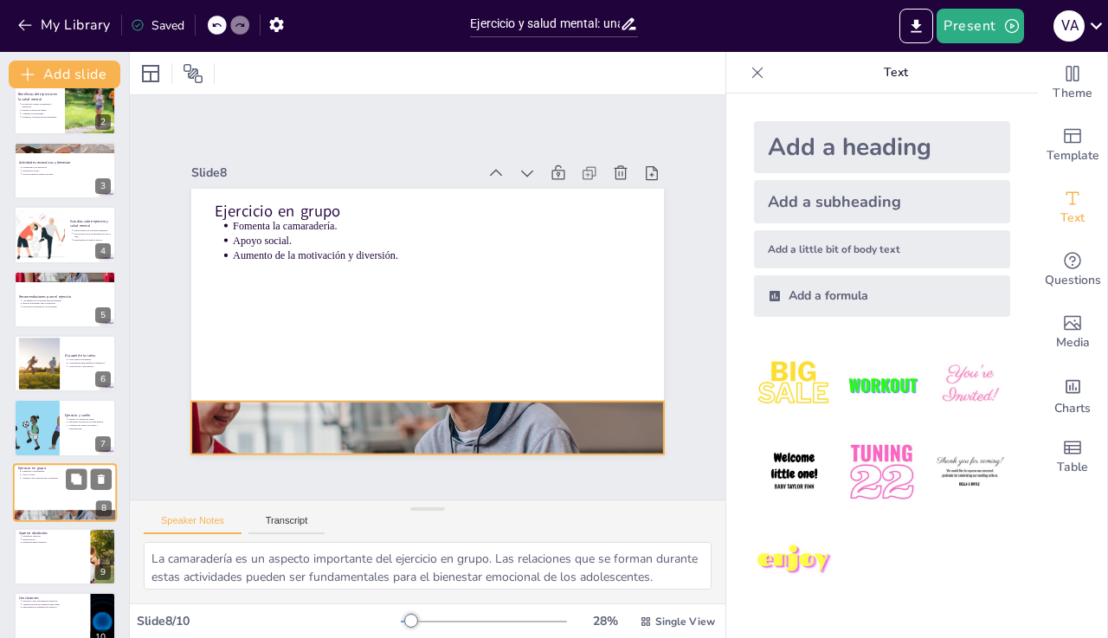
scroll to position [115, 0]
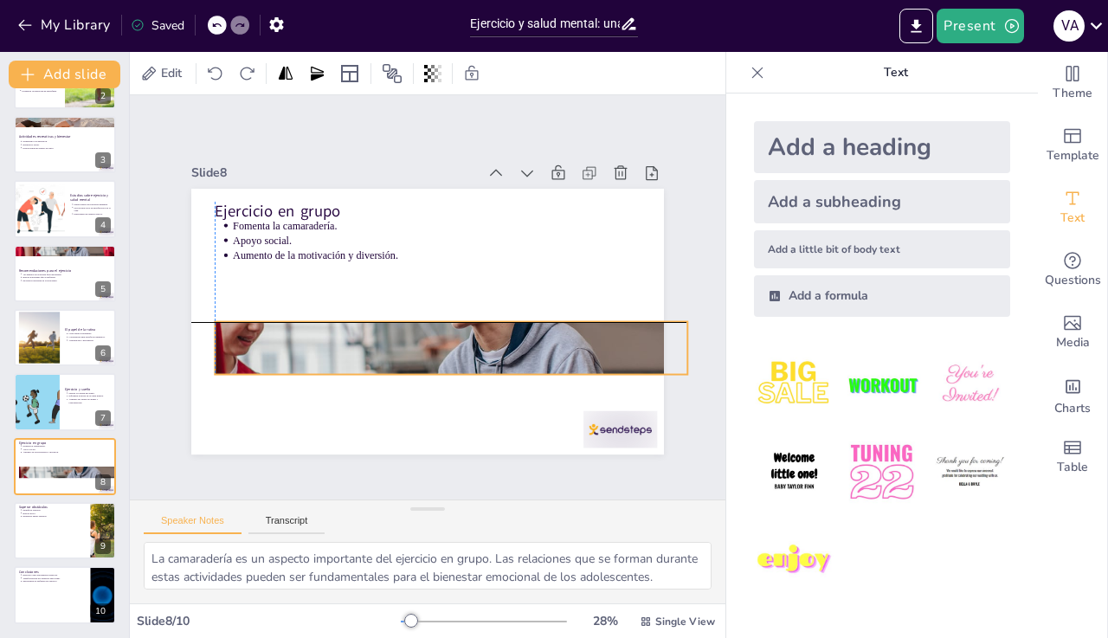
drag, startPoint x: 52, startPoint y: 494, endPoint x: 242, endPoint y: 204, distance: 346.9
click at [242, 204] on div "Ejercicio en grupo Fomenta la camaradería. Apoyo social. Aumento de la motivaci…" at bounding box center [439, 188] width 470 height 49
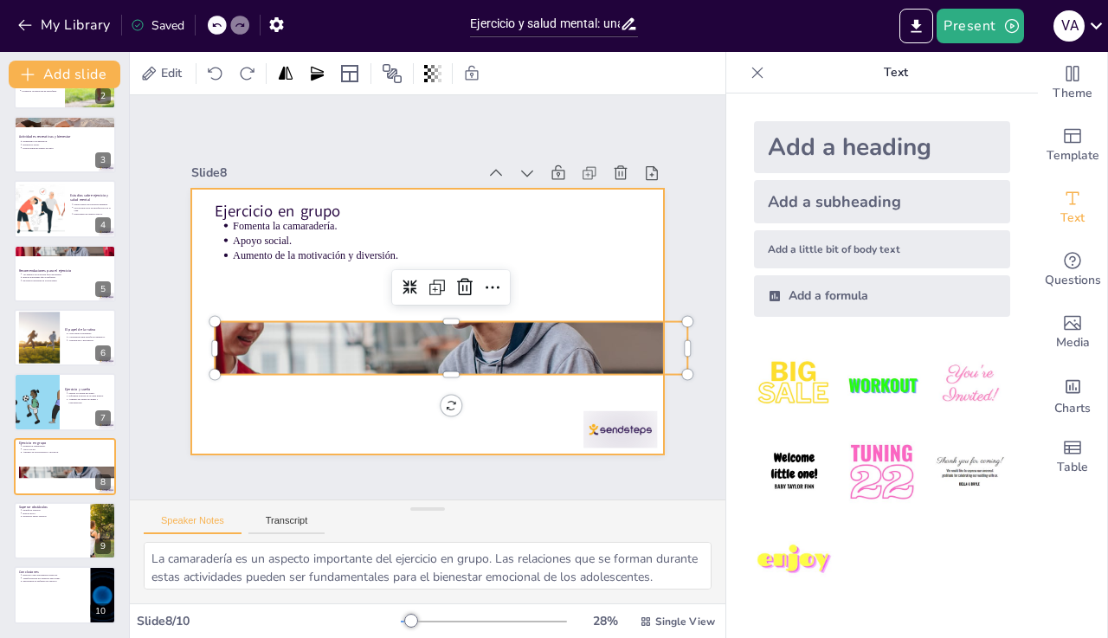
click at [215, 77] on icon at bounding box center [215, 73] width 17 height 17
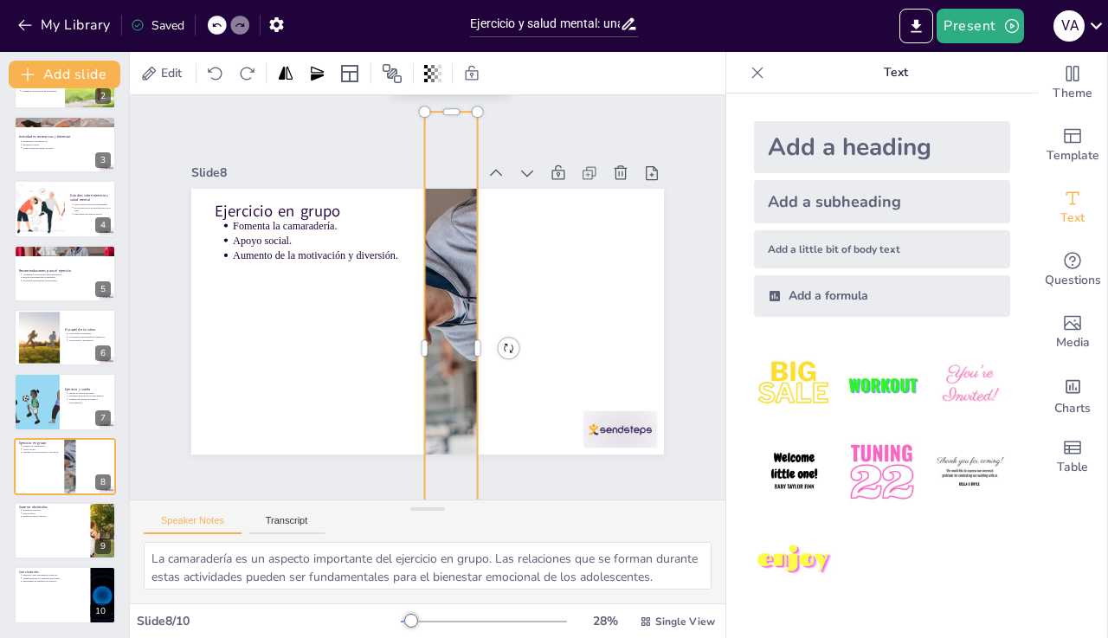
click at [219, 79] on icon at bounding box center [215, 73] width 14 height 13
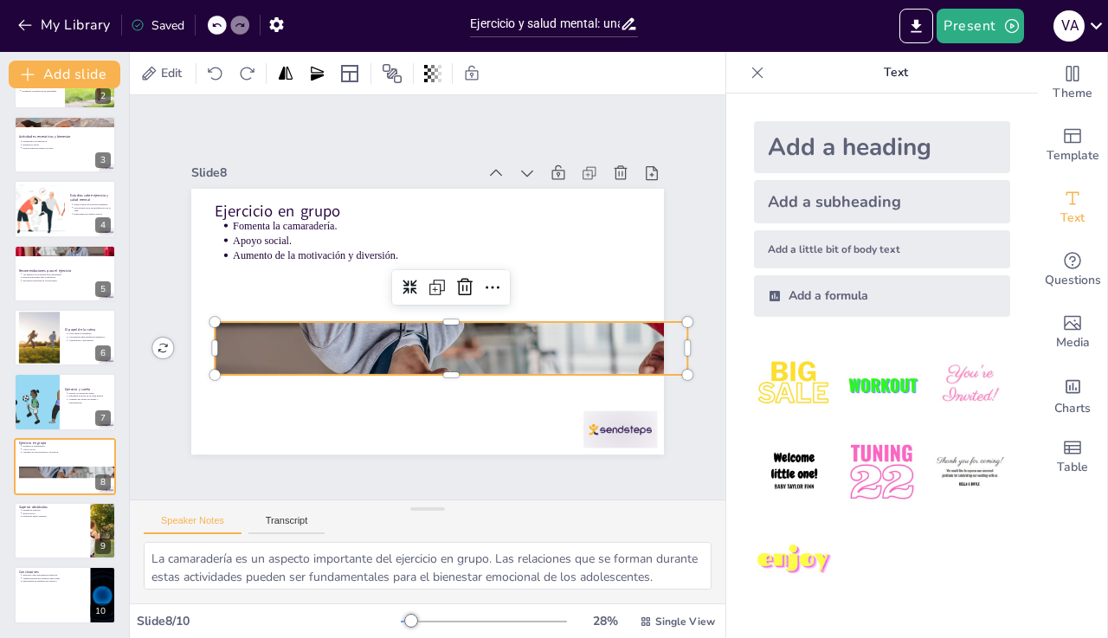
click at [219, 79] on icon at bounding box center [215, 73] width 14 height 13
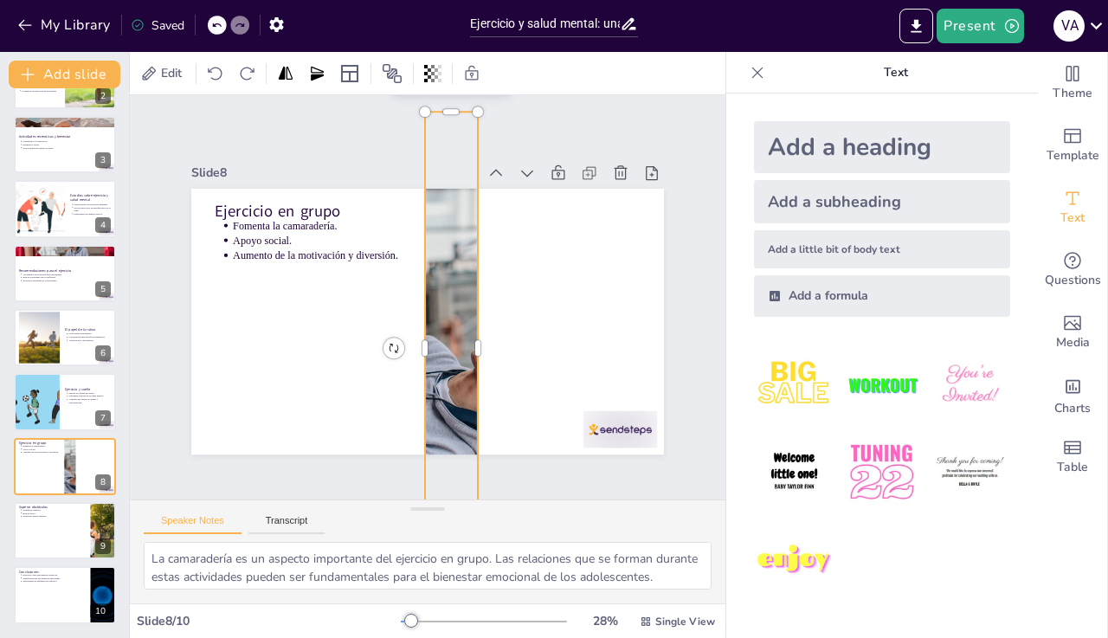
click at [219, 79] on icon at bounding box center [215, 73] width 14 height 13
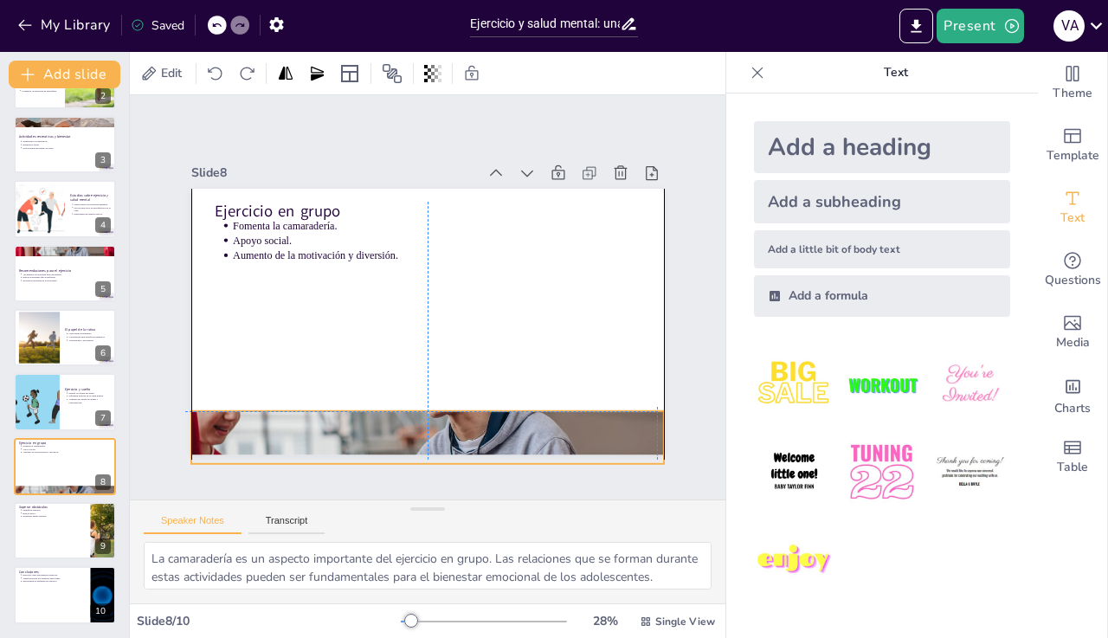
drag, startPoint x: 242, startPoint y: 204, endPoint x: 350, endPoint y: 422, distance: 243.1
click at [350, 422] on div at bounding box center [412, 436] width 519 height 519
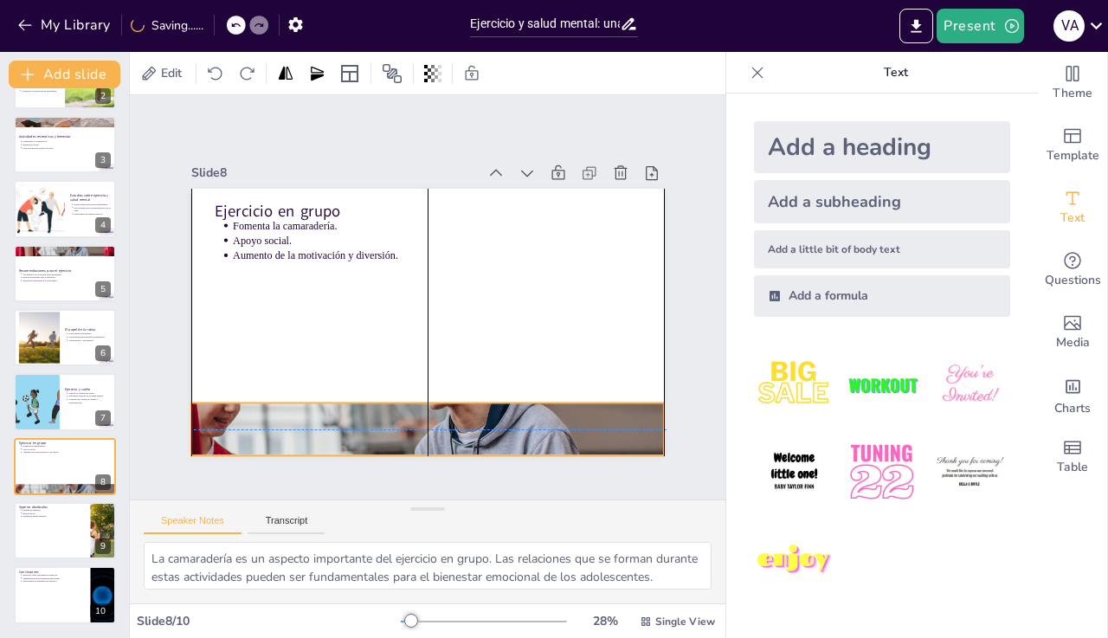
drag, startPoint x: 350, startPoint y: 422, endPoint x: 353, endPoint y: 405, distance: 17.7
click at [353, 405] on div at bounding box center [413, 428] width 519 height 519
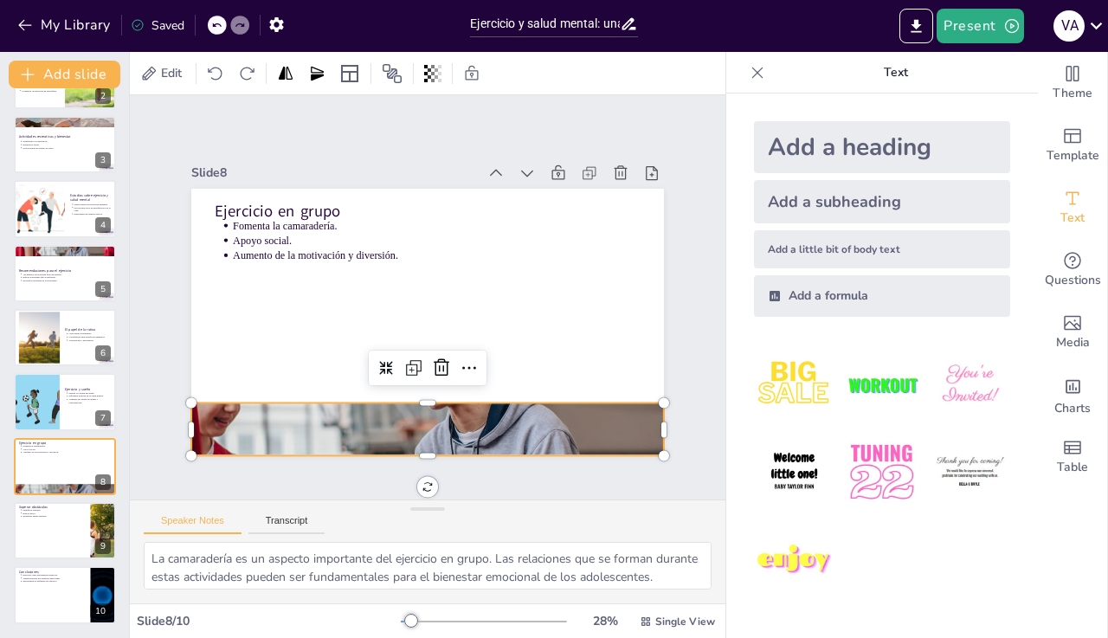
click at [259, 275] on div at bounding box center [426, 320] width 498 height 313
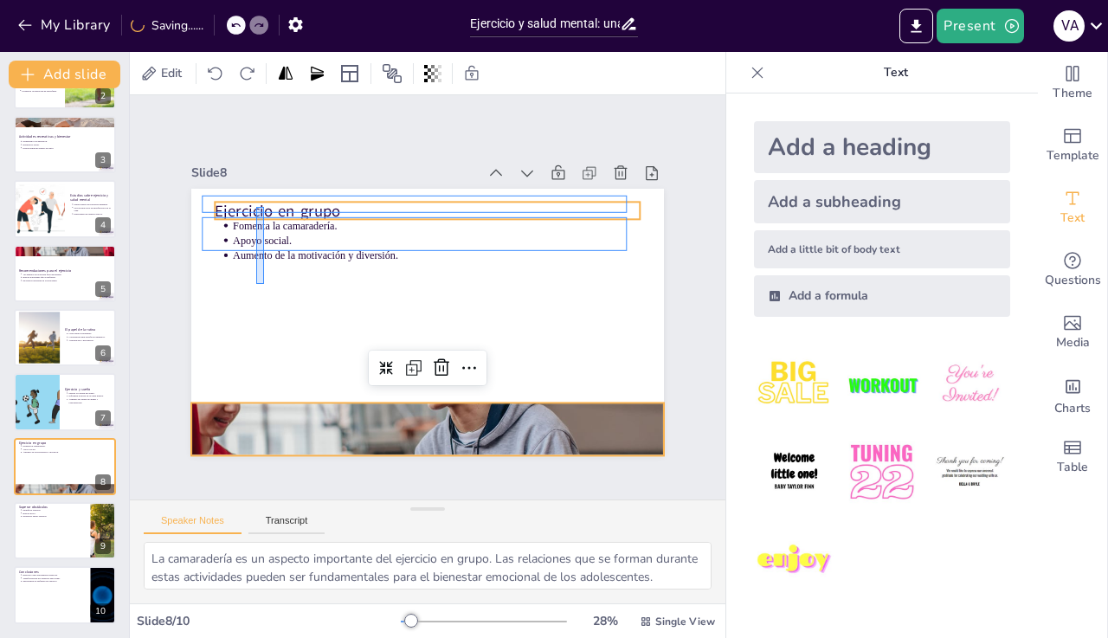
drag, startPoint x: 353, startPoint y: 405, endPoint x: 264, endPoint y: 207, distance: 217.3
click at [264, 207] on div "Ejercicio en grupo Fomenta la camaradería. Apoyo social. Aumento de la motivaci…" at bounding box center [439, 188] width 470 height 49
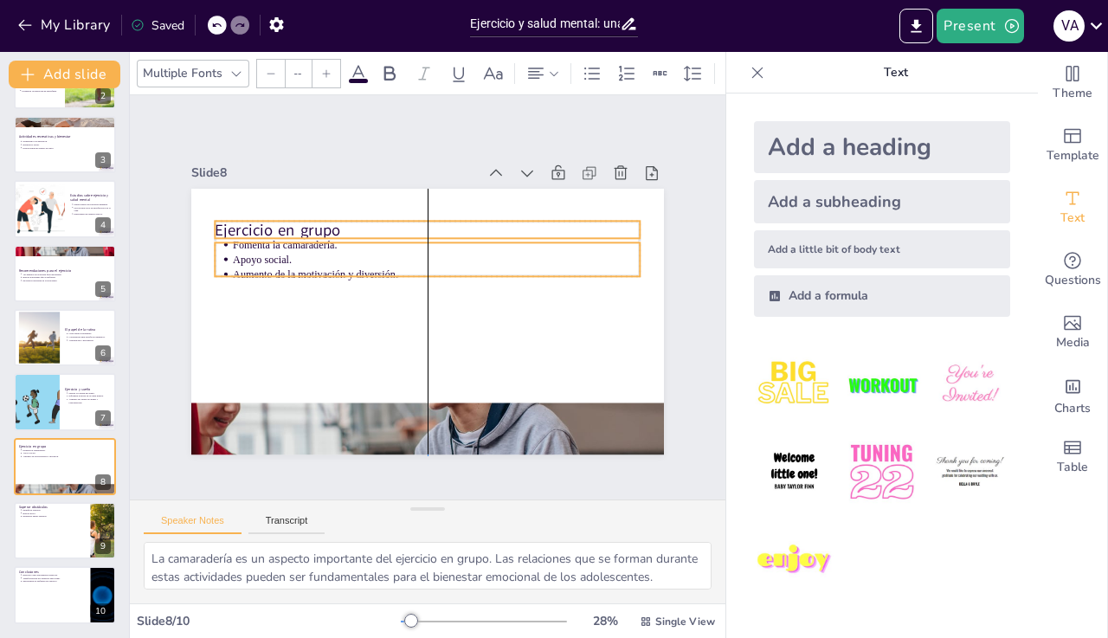
drag, startPoint x: 264, startPoint y: 207, endPoint x: 280, endPoint y: 246, distance: 42.3
click at [280, 246] on p "Ejercicio en grupo" at bounding box center [434, 230] width 425 height 67
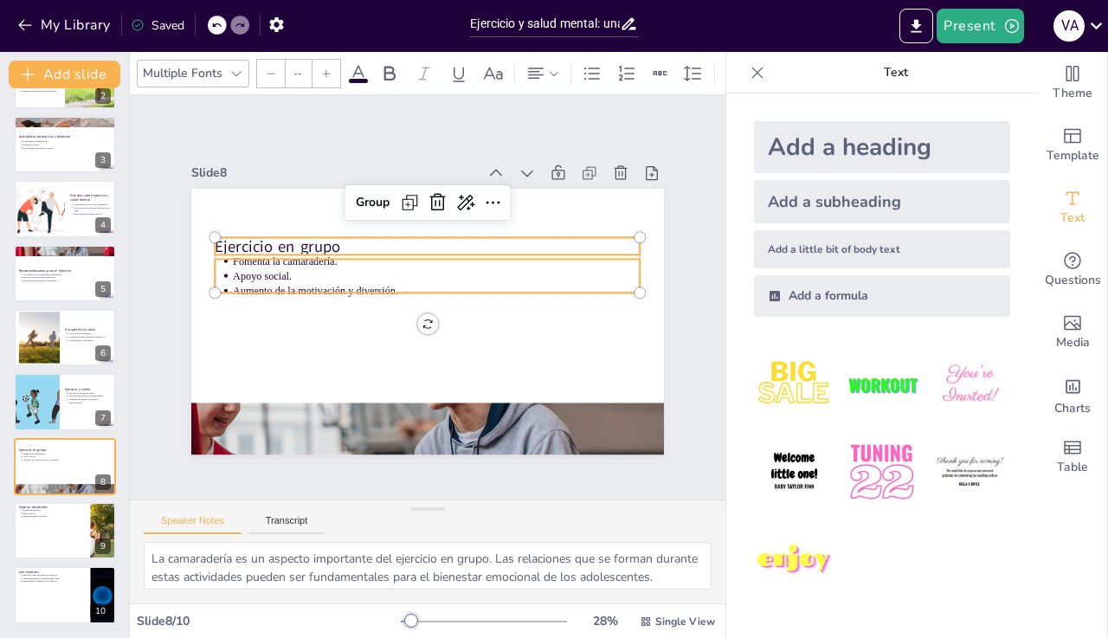
click at [364, 193] on div "Group" at bounding box center [382, 197] width 50 height 33
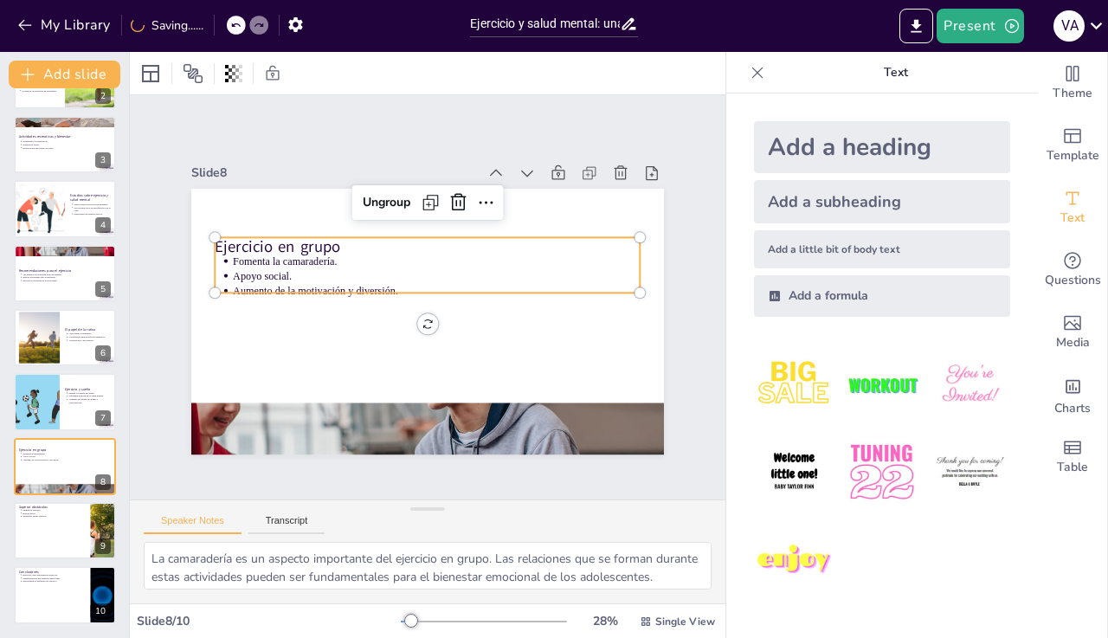
click at [47, 461] on p "Aumento de la motivación y diversión." at bounding box center [67, 459] width 88 height 3
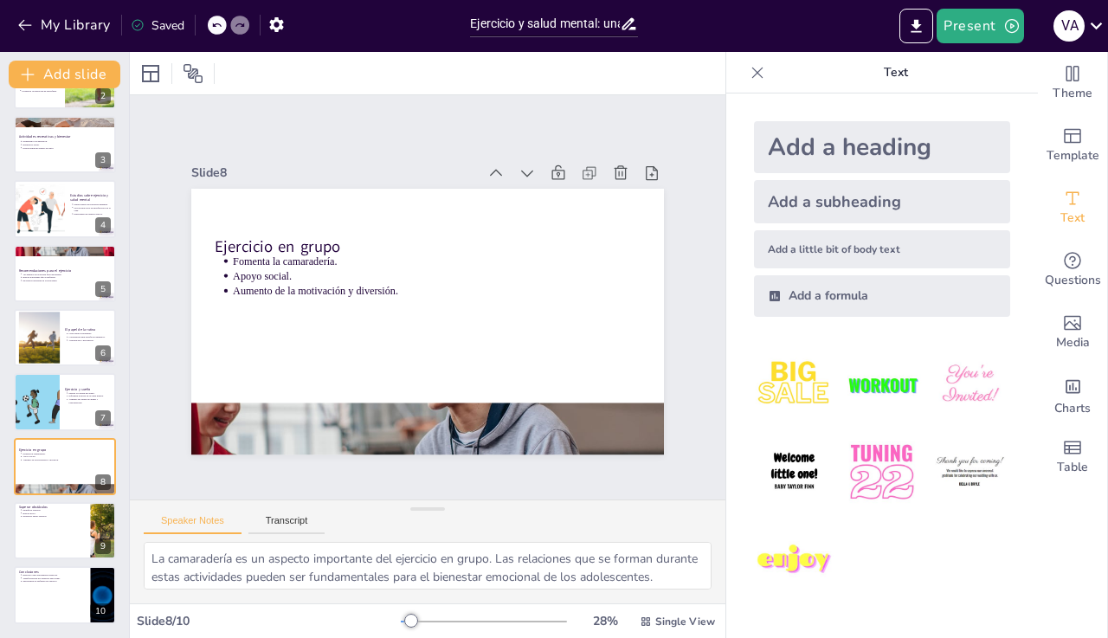
click at [71, 521] on icon at bounding box center [76, 518] width 12 height 12
type textarea "Identificar las barreras que impiden el ejercicio es el primer paso para supera…"
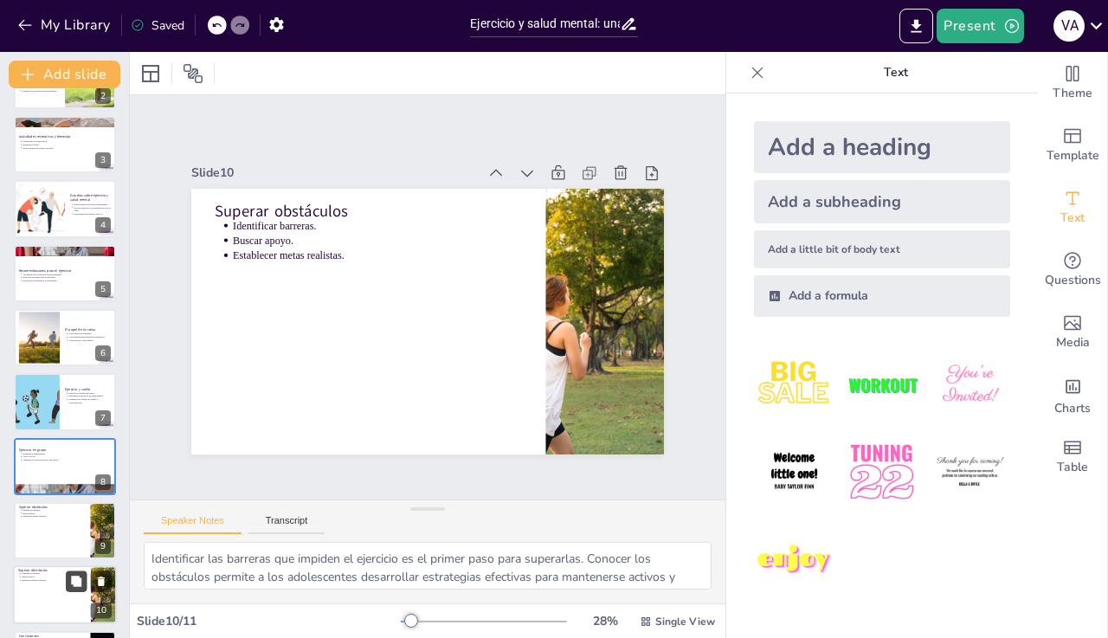
scroll to position [179, 0]
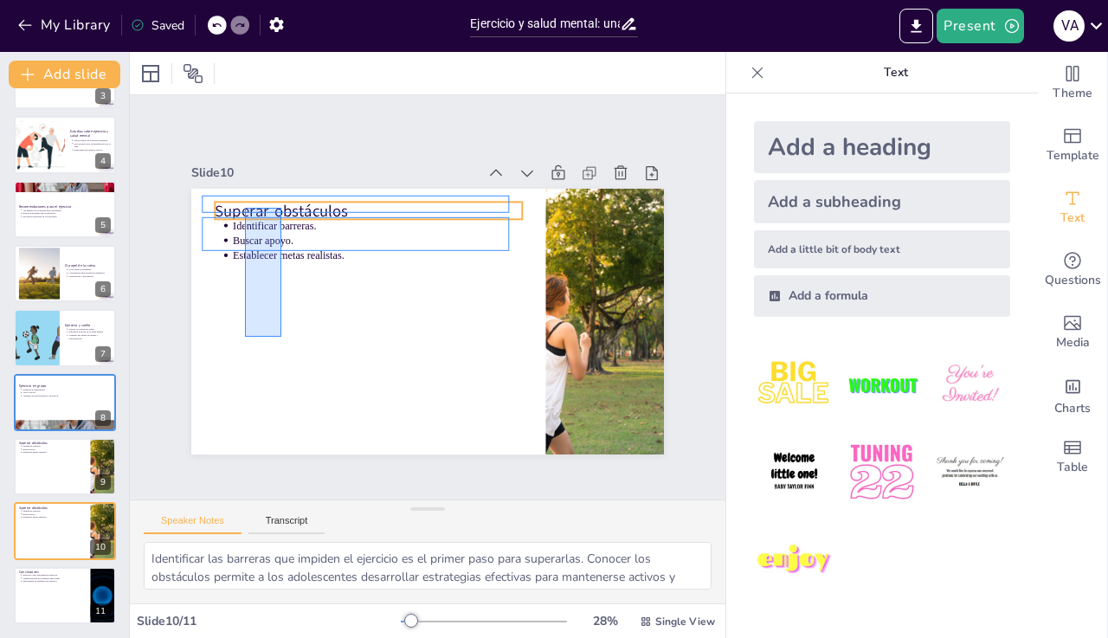
drag, startPoint x: 71, startPoint y: 521, endPoint x: 282, endPoint y: 207, distance: 378.6
click at [282, 207] on div "Superar obstáculos Identificar barreras. Buscar apoyo. Establecer metas realist…" at bounding box center [439, 188] width 470 height 49
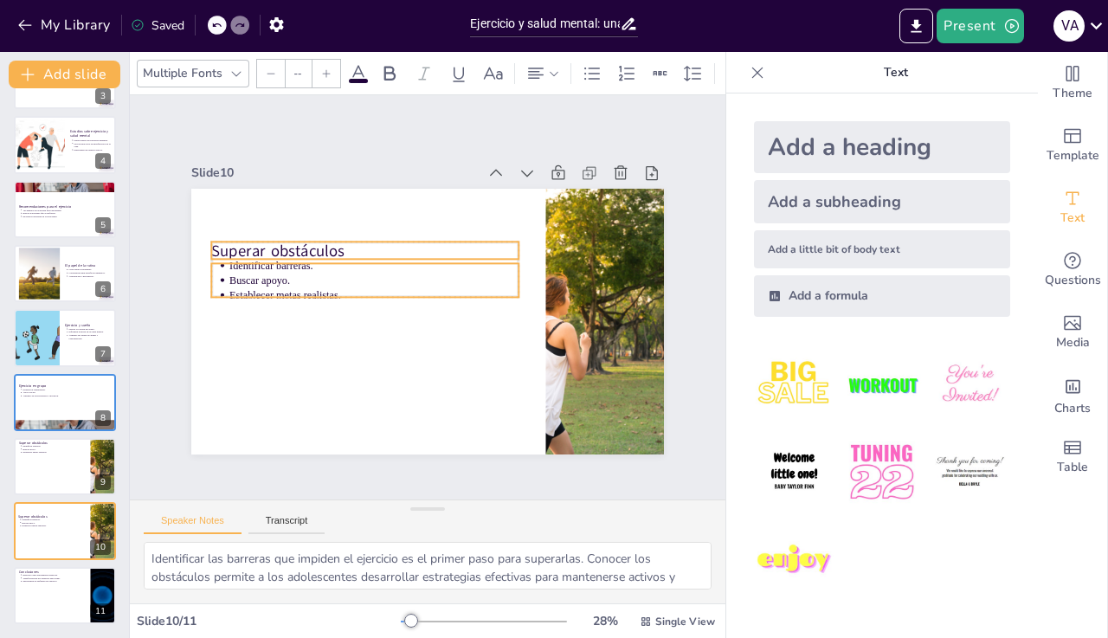
drag, startPoint x: 282, startPoint y: 207, endPoint x: 285, endPoint y: 274, distance: 66.7
click at [285, 274] on p "Superar obstáculos" at bounding box center [375, 239] width 305 height 86
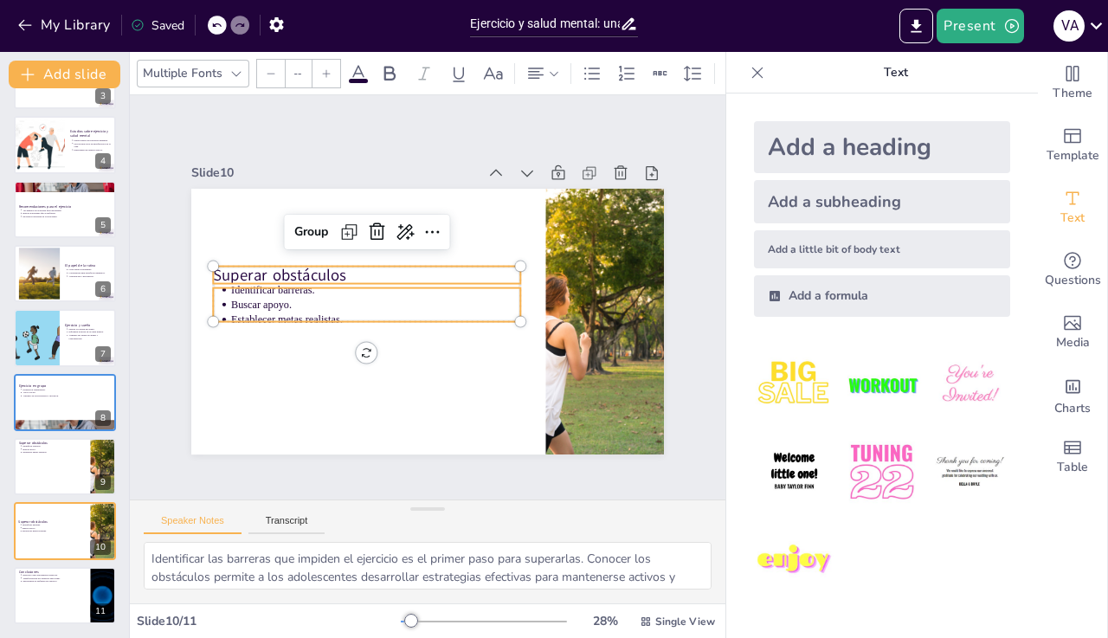
click at [192, 412] on div at bounding box center [425, 321] width 498 height 314
type input "64"
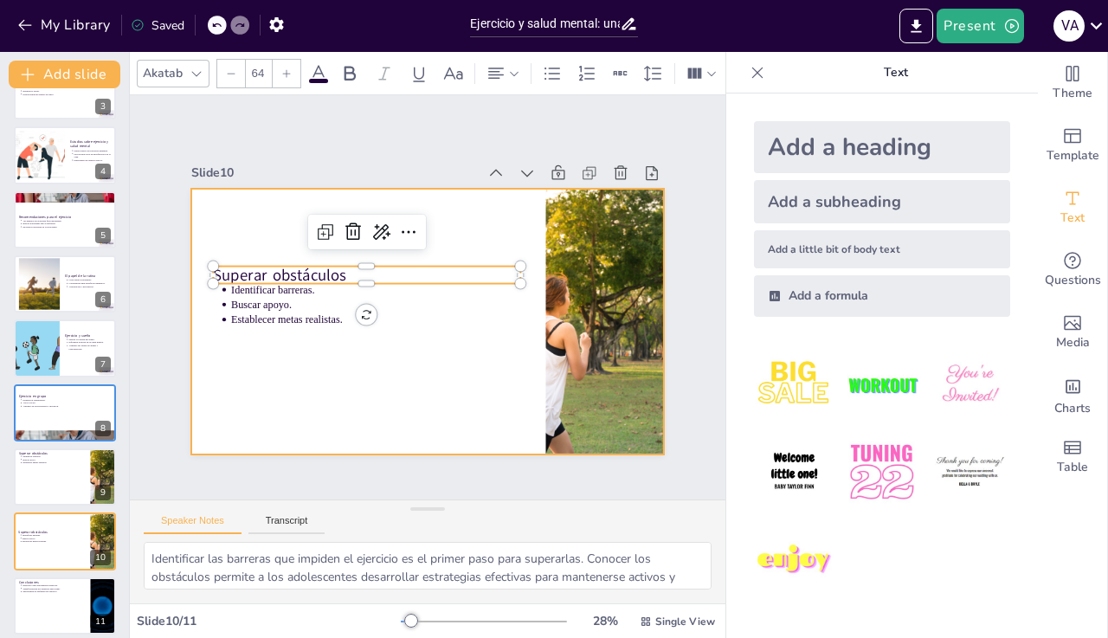
scroll to position [165, 0]
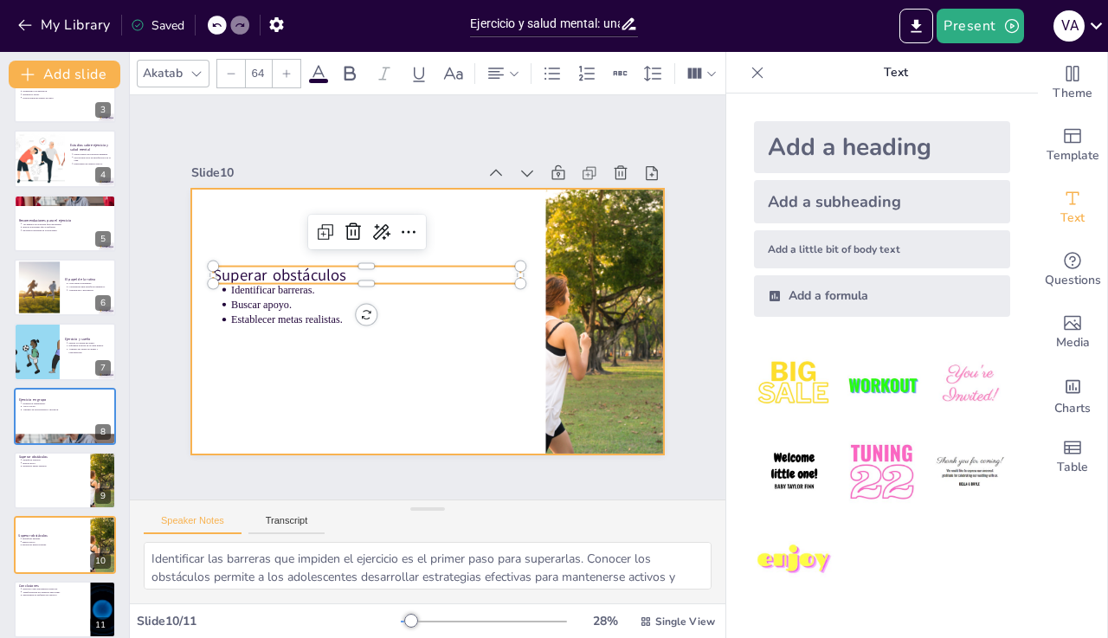
click at [55, 492] on div at bounding box center [65, 480] width 102 height 57
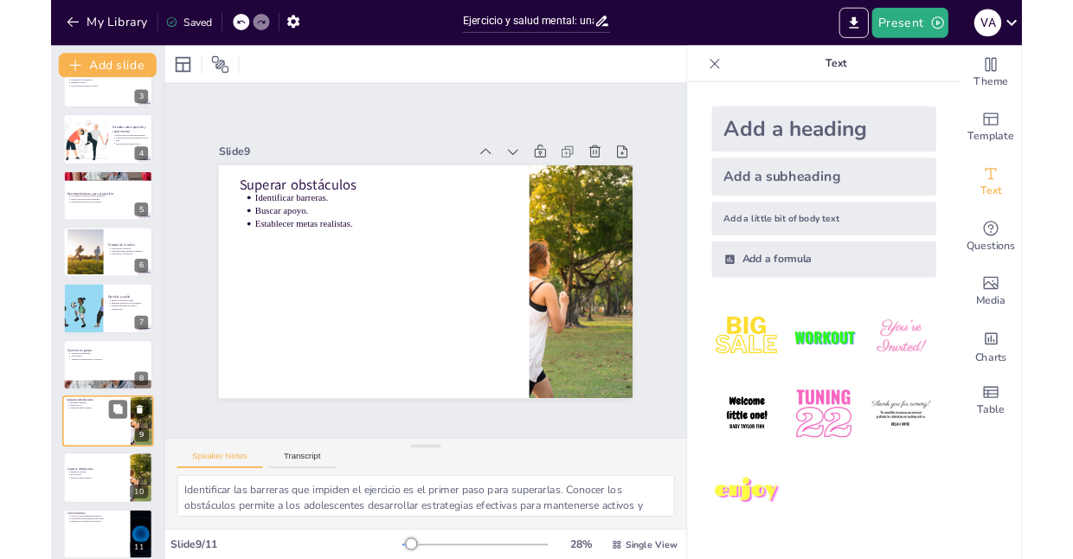
scroll to position [179, 0]
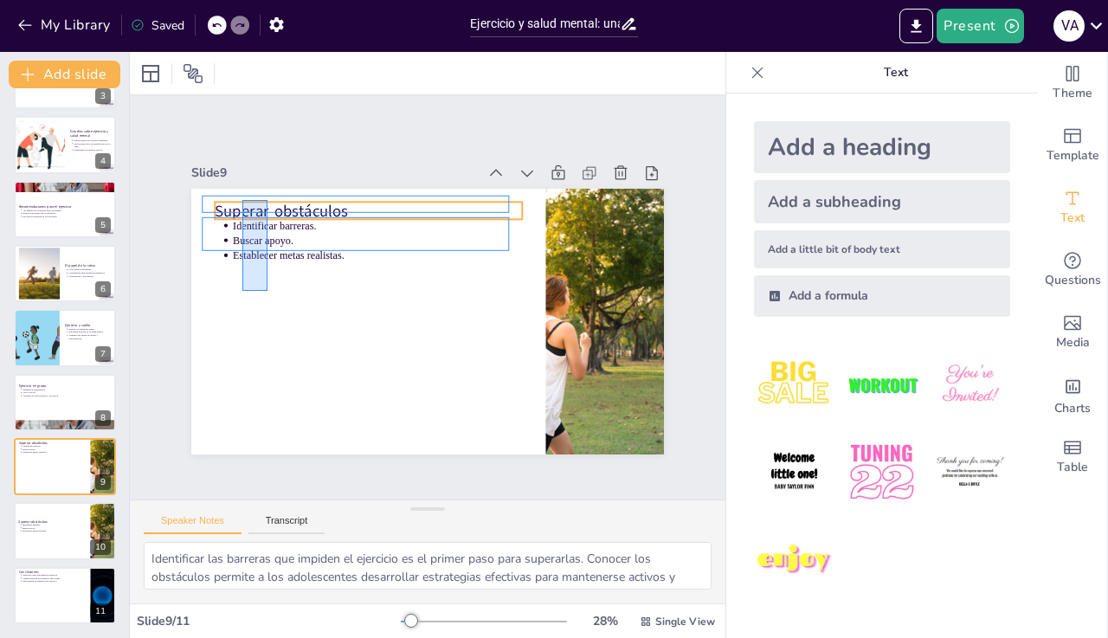
drag, startPoint x: 55, startPoint y: 492, endPoint x: 267, endPoint y: 200, distance: 360.6
click at [267, 200] on div "Superar obstáculos Identificar barreras. Buscar apoyo. Establecer metas realist…" at bounding box center [439, 188] width 470 height 49
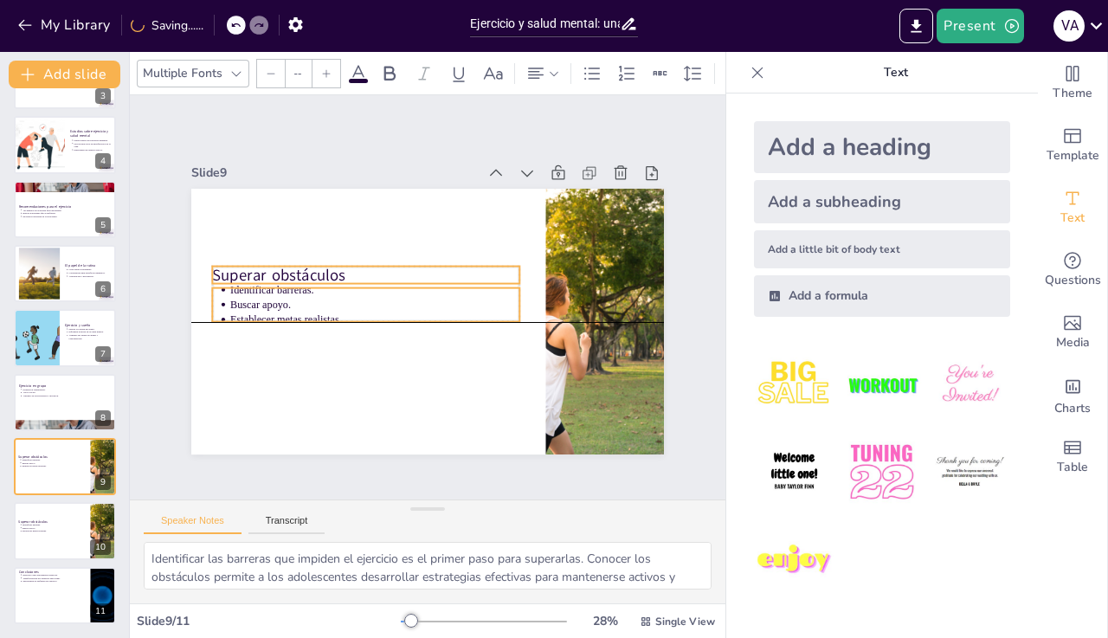
drag, startPoint x: 267, startPoint y: 200, endPoint x: 269, endPoint y: 277, distance: 77.1
click at [269, 214] on div "Superar obstáculos Identificar barreras. Buscar apoyo. Establecer metas realist…" at bounding box center [439, 188] width 470 height 49
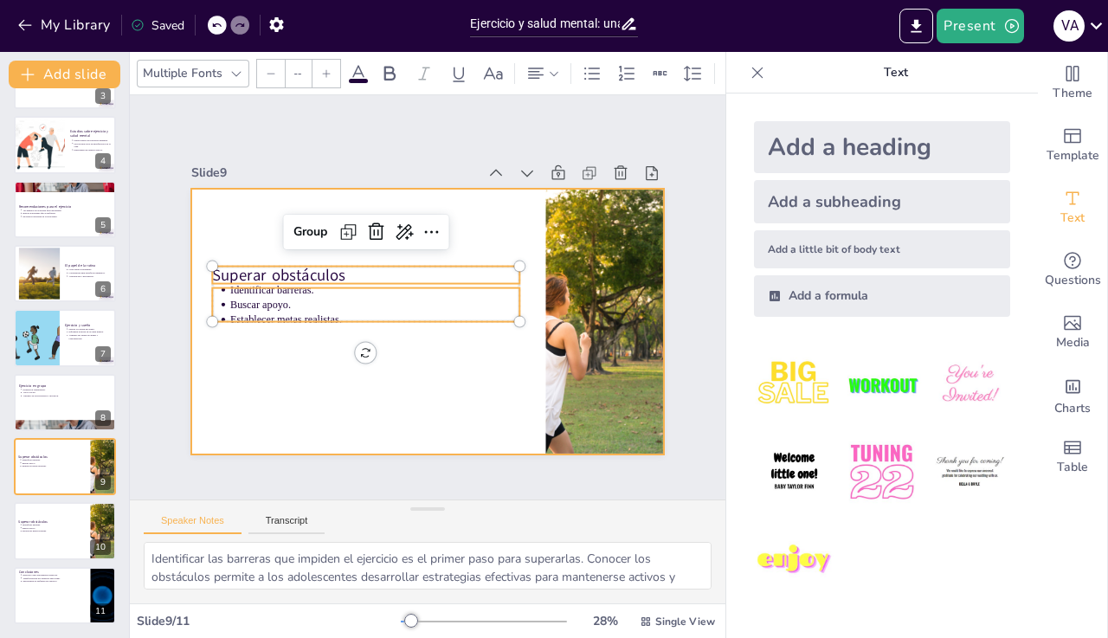
click at [64, 525] on p "Identificar barreras." at bounding box center [54, 524] width 62 height 3
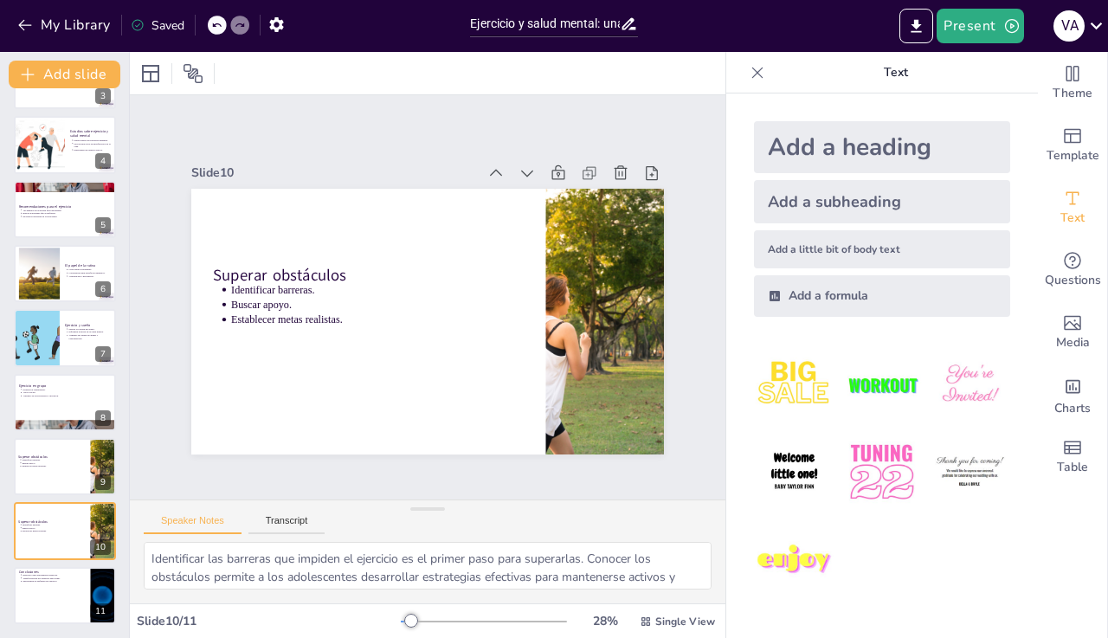
click at [55, 591] on div at bounding box center [65, 595] width 102 height 57
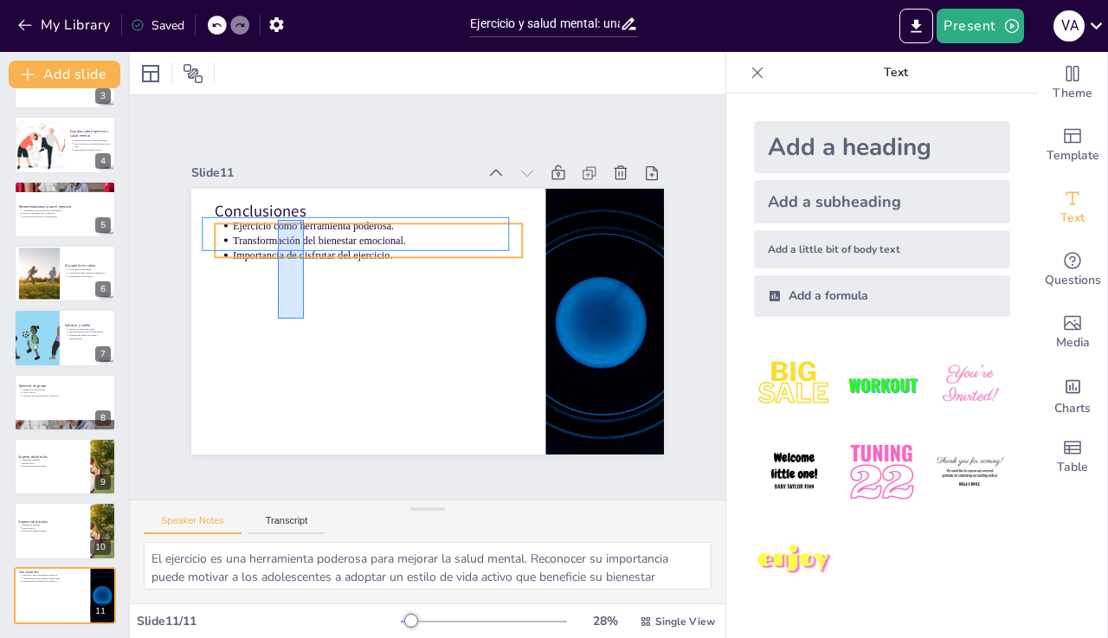
drag, startPoint x: 269, startPoint y: 277, endPoint x: 304, endPoint y: 220, distance: 66.8
click at [304, 189] on div "Conclusiones Ejercicio como herramienta poderosa. Transformación del bienestar …" at bounding box center [427, 189] width 473 height 0
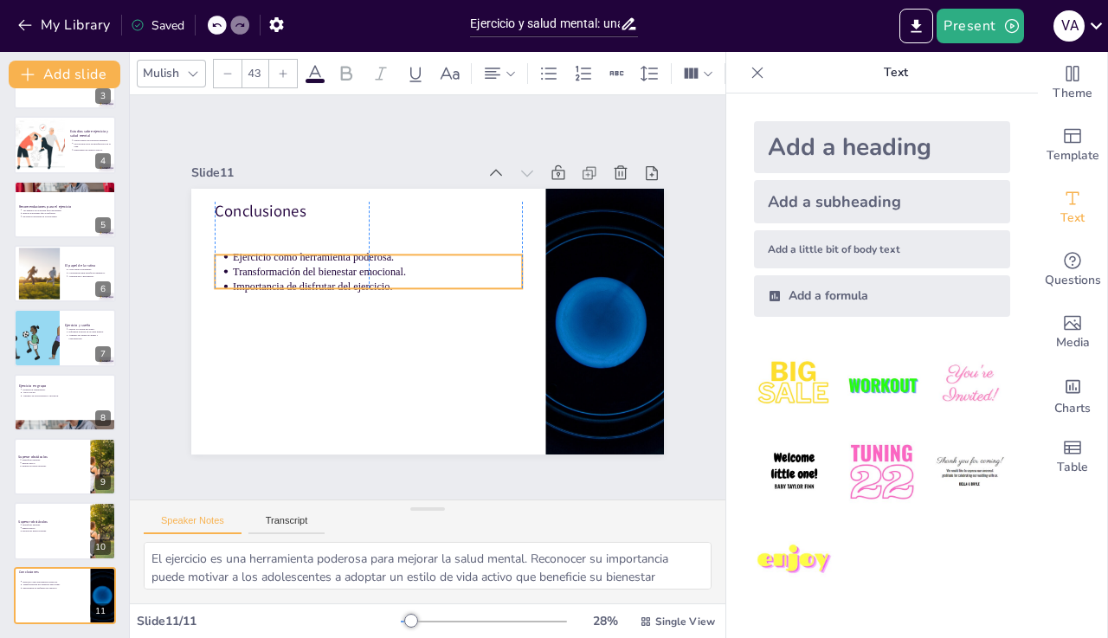
drag, startPoint x: 304, startPoint y: 220, endPoint x: 305, endPoint y: 273, distance: 52.8
click at [305, 273] on p "Transformación del bienestar emocional." at bounding box center [377, 271] width 289 height 15
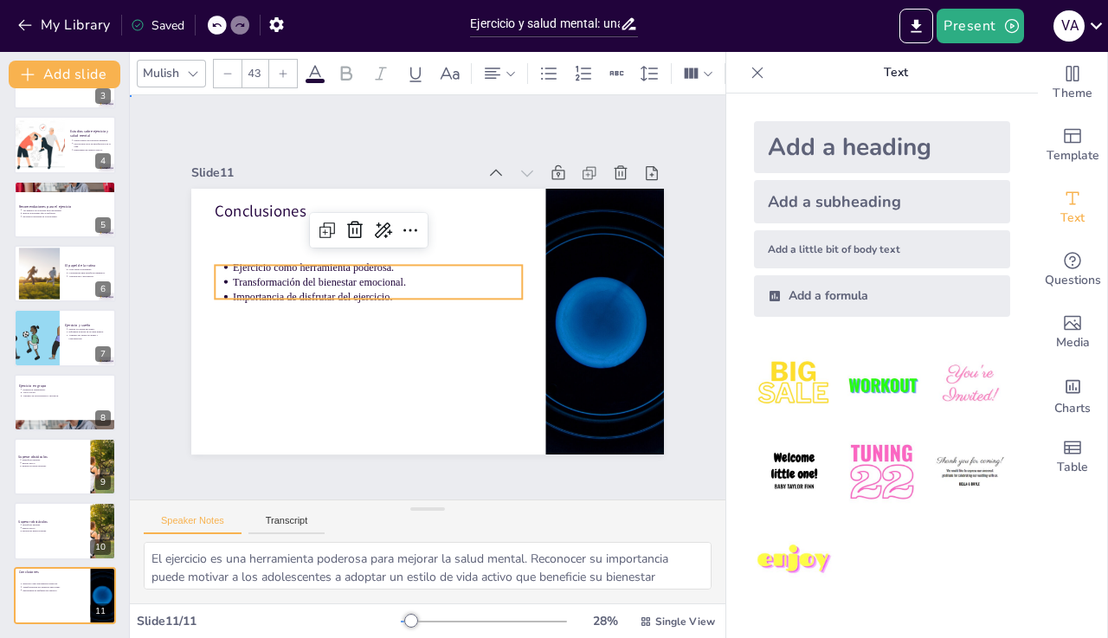
click at [235, 384] on div at bounding box center [425, 321] width 498 height 314
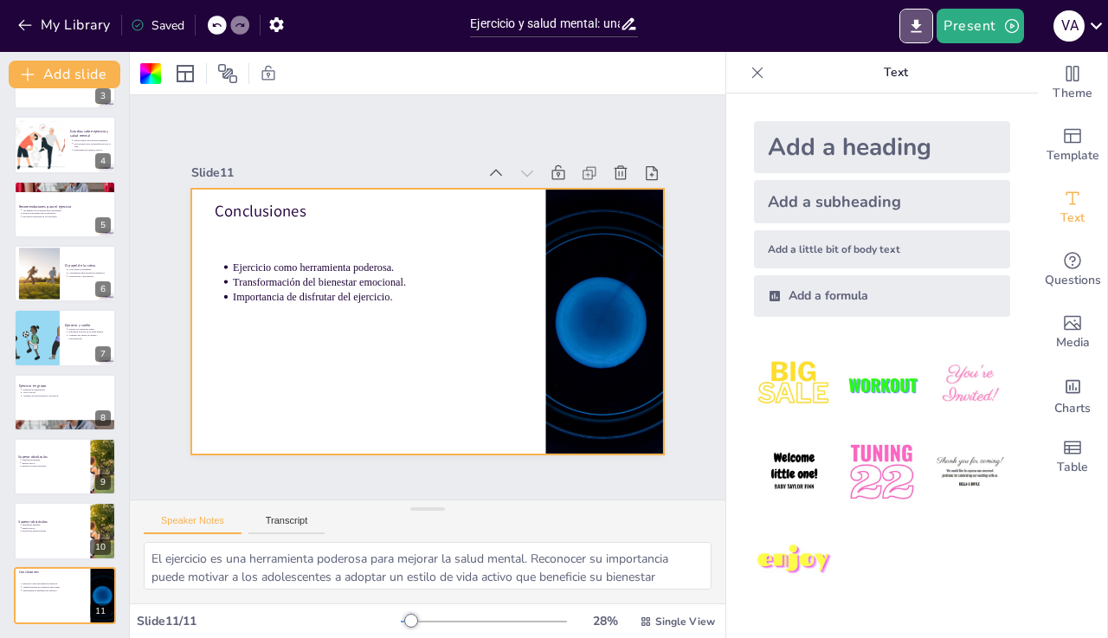
click at [915, 31] on icon "Export to PowerPoint" at bounding box center [916, 25] width 10 height 13
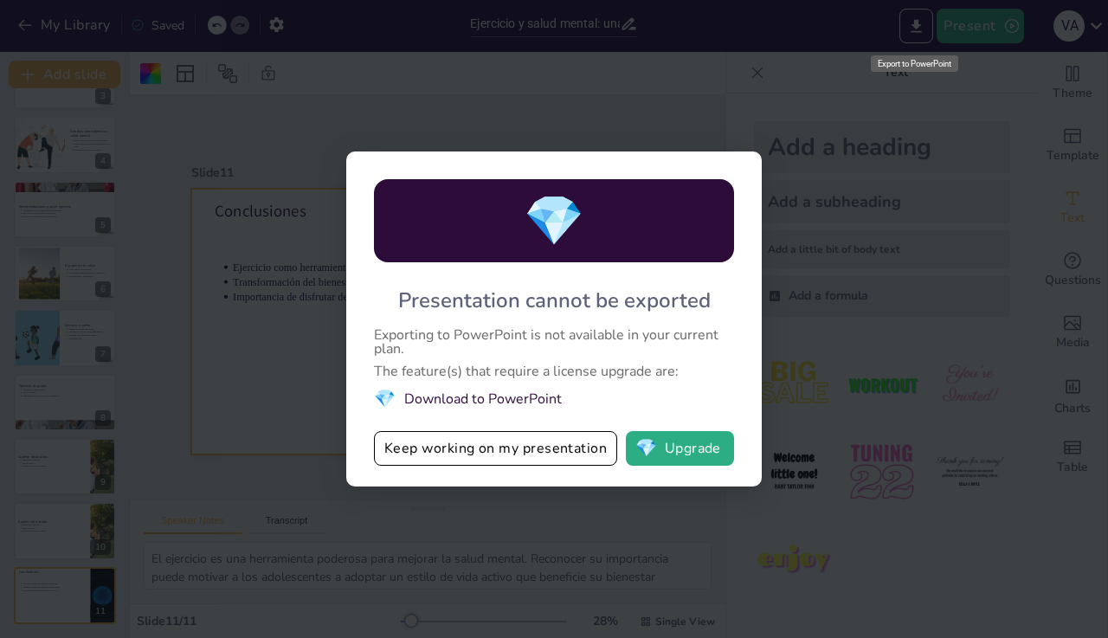
click at [789, 151] on div "💎 Presentation cannot be exported Exporting to PowerPoint is not available in y…" at bounding box center [554, 319] width 1108 height 638
click at [732, 101] on div "💎 Presentation cannot be exported Exporting to PowerPoint is not available in y…" at bounding box center [554, 319] width 1108 height 638
click at [696, 85] on div "💎 Presentation cannot be exported Exporting to PowerPoint is not available in y…" at bounding box center [554, 319] width 1108 height 638
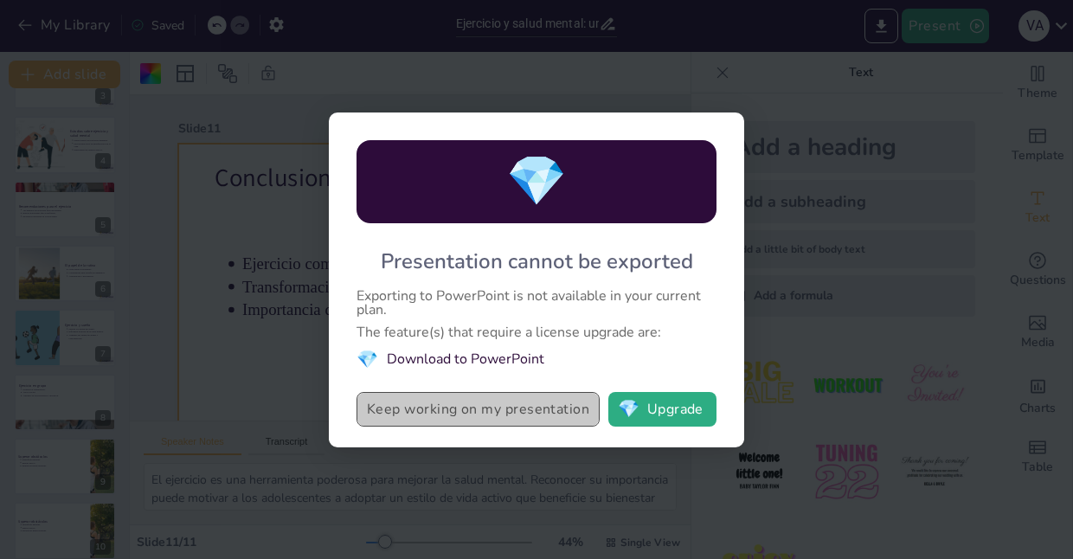
click at [413, 415] on button "Keep working on my presentation" at bounding box center [478, 409] width 243 height 35
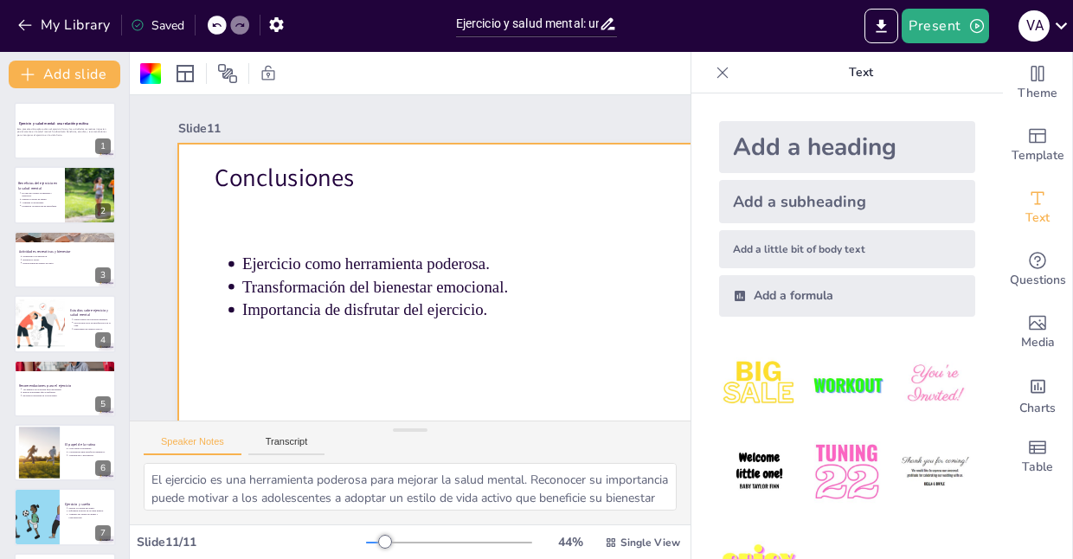
scroll to position [258, 0]
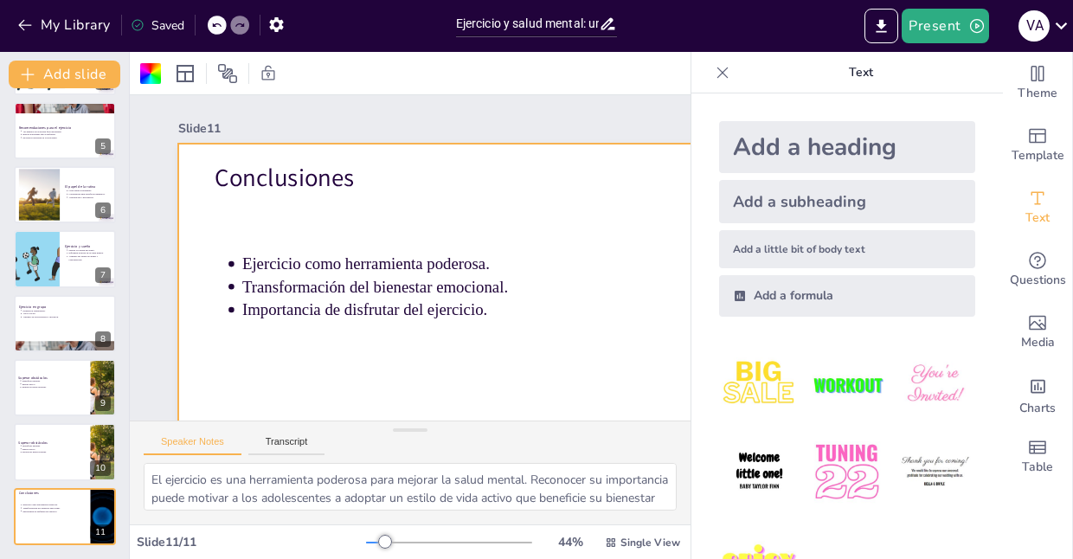
click at [78, 509] on icon at bounding box center [76, 504] width 12 height 12
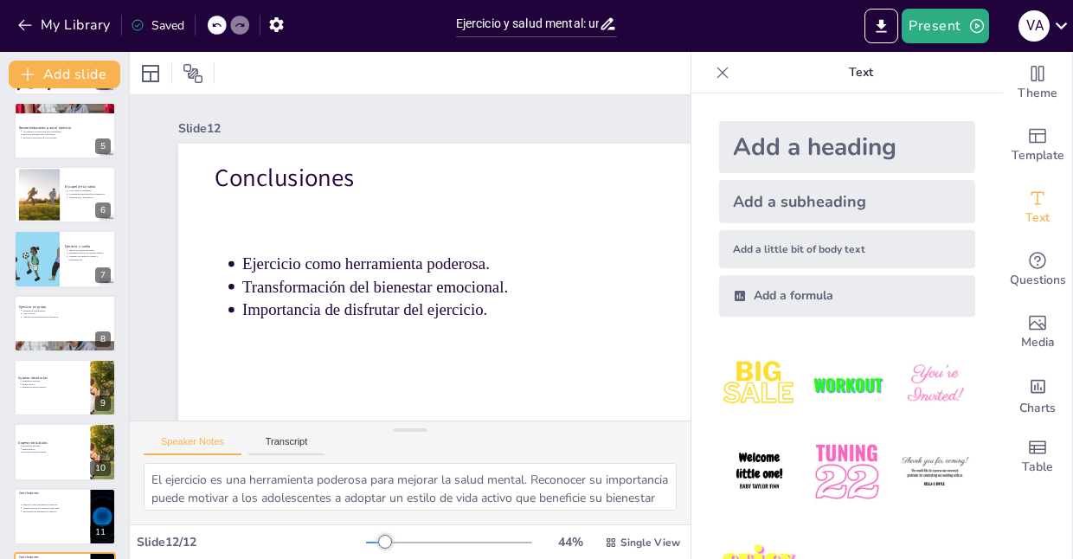
scroll to position [323, 0]
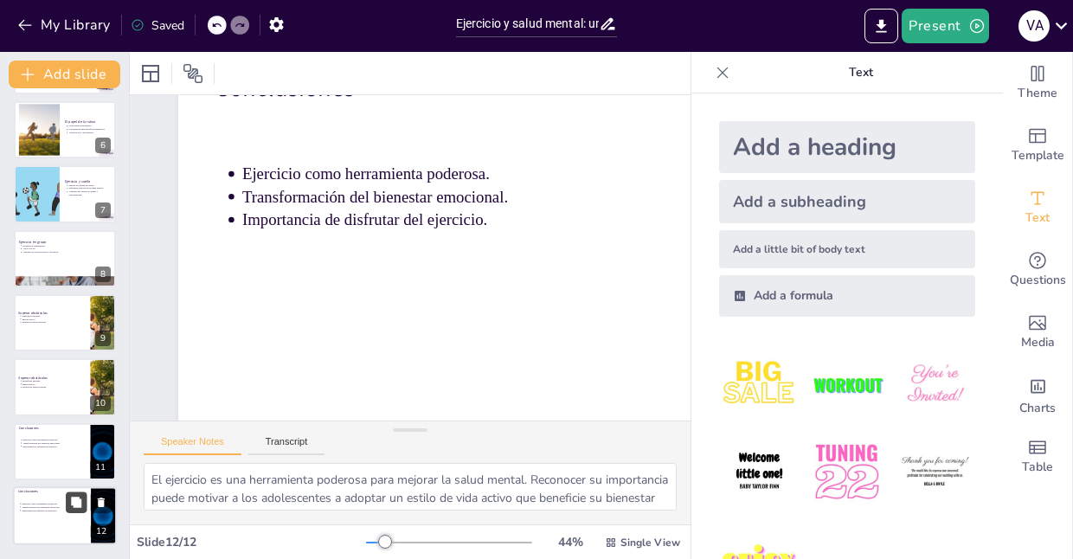
click at [103, 503] on icon at bounding box center [101, 503] width 7 height 10
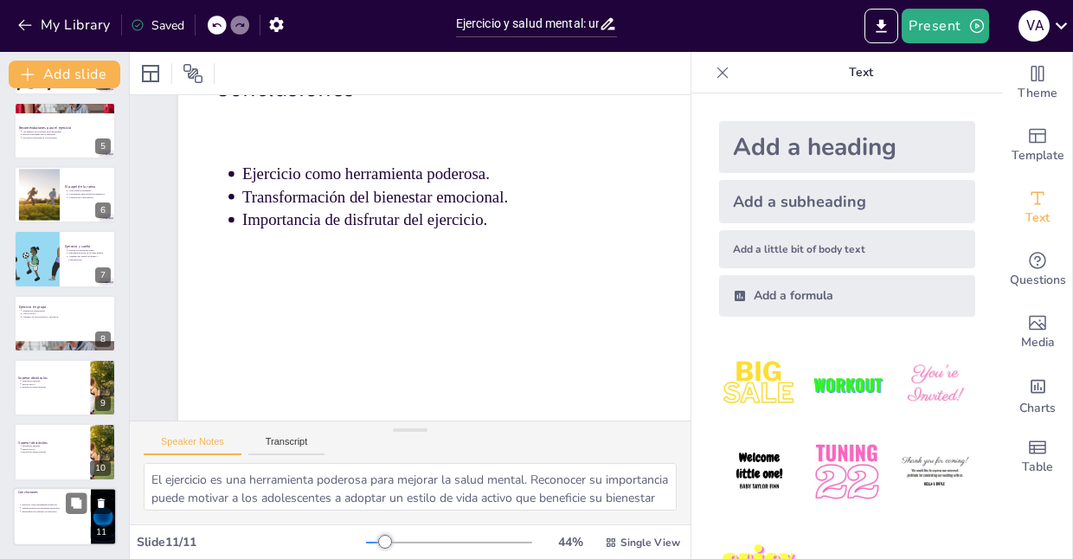
click at [103, 505] on icon at bounding box center [101, 504] width 7 height 10
type textarea "Identificar las barreras que impiden el ejercicio es el primer paso para supera…"
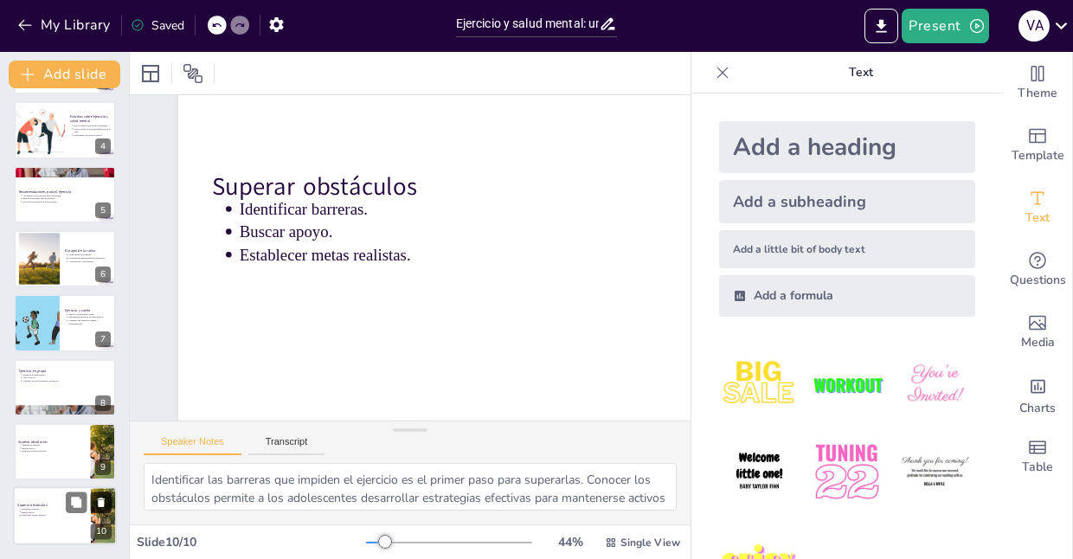
scroll to position [194, 0]
click at [47, 517] on p "Establecer metas realistas." at bounding box center [54, 515] width 64 height 3
click at [44, 452] on p "Establecer metas realistas." at bounding box center [54, 451] width 62 height 3
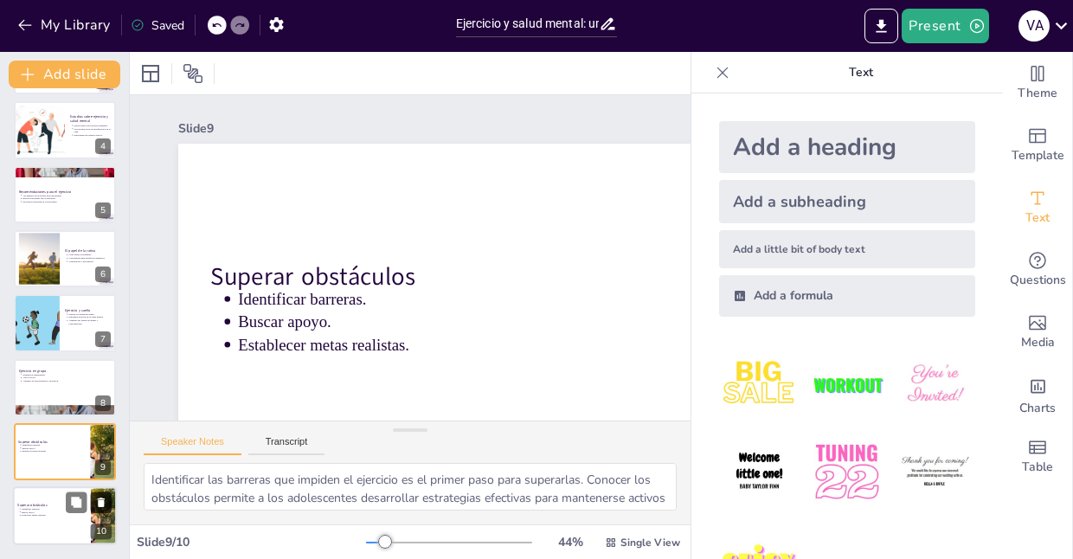
click at [873, 26] on button "Export to PowerPoint" at bounding box center [882, 26] width 34 height 35
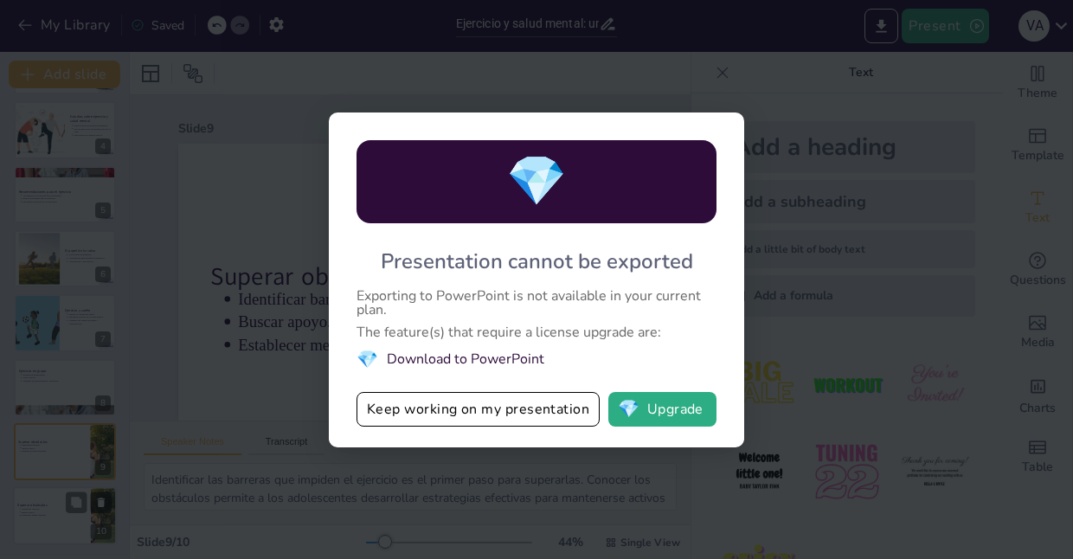
click at [642, 53] on div "💎 Presentation cannot be exported Exporting to PowerPoint is not available in y…" at bounding box center [536, 279] width 1073 height 559
click at [689, 99] on div "💎 Presentation cannot be exported Exporting to PowerPoint is not available in y…" at bounding box center [536, 279] width 1073 height 559
click at [409, 415] on button "Keep working on my presentation" at bounding box center [478, 409] width 243 height 35
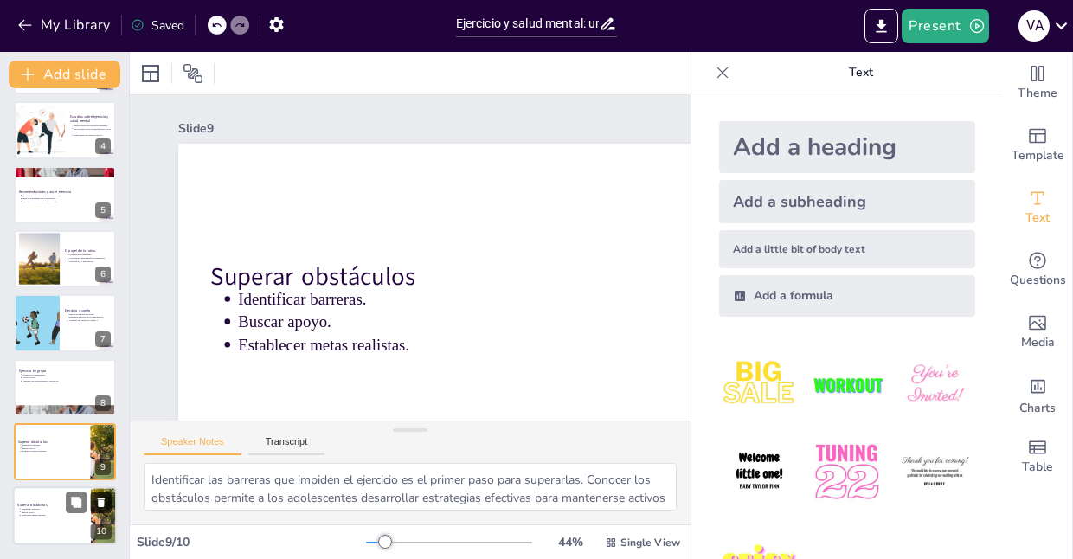
click at [714, 74] on icon at bounding box center [722, 72] width 17 height 17
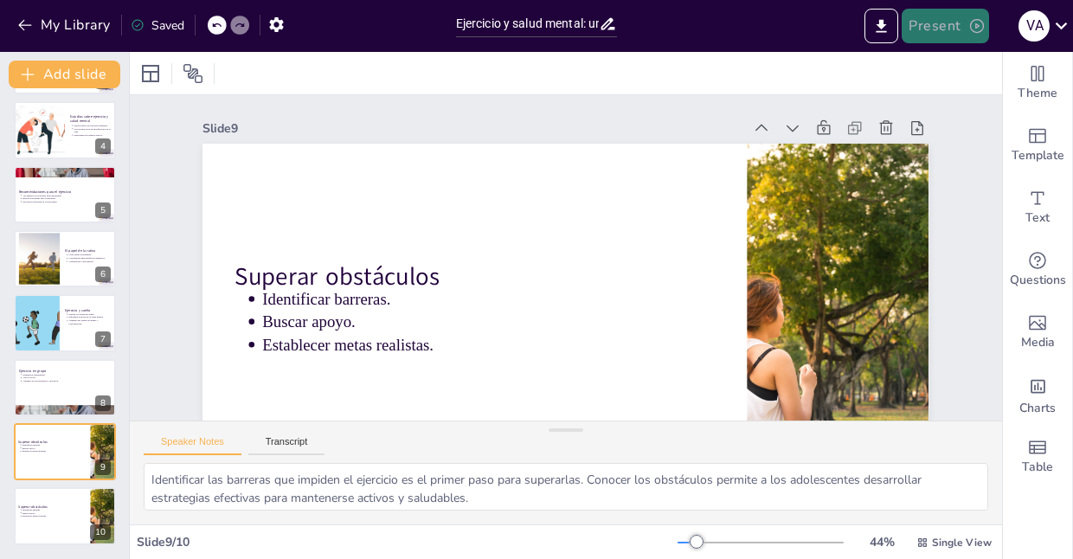
drag, startPoint x: 103, startPoint y: 505, endPoint x: 970, endPoint y: 29, distance: 989.4
click at [970, 29] on icon "button" at bounding box center [977, 25] width 17 height 17
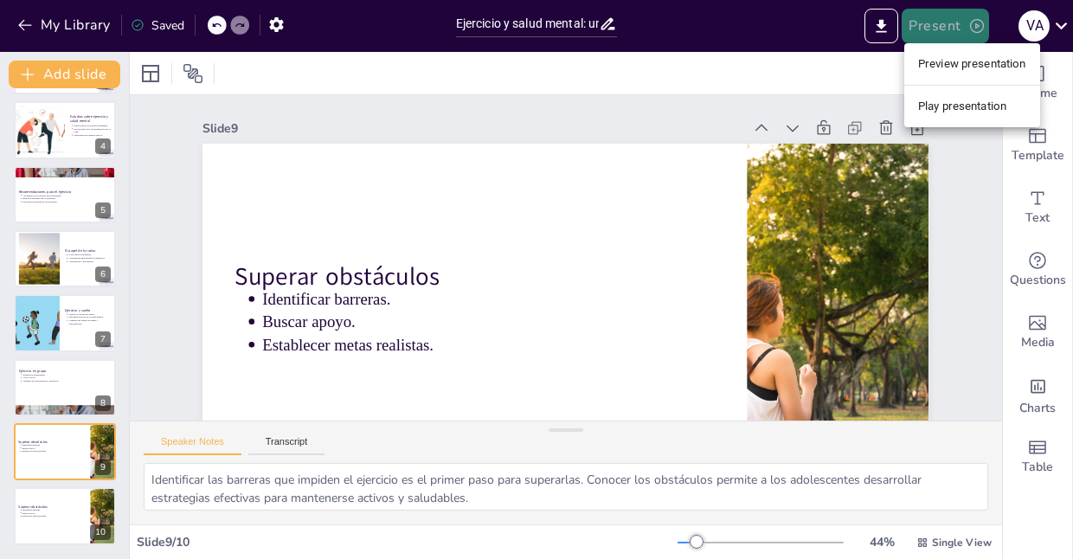
click at [884, 46] on div at bounding box center [536, 279] width 1073 height 559
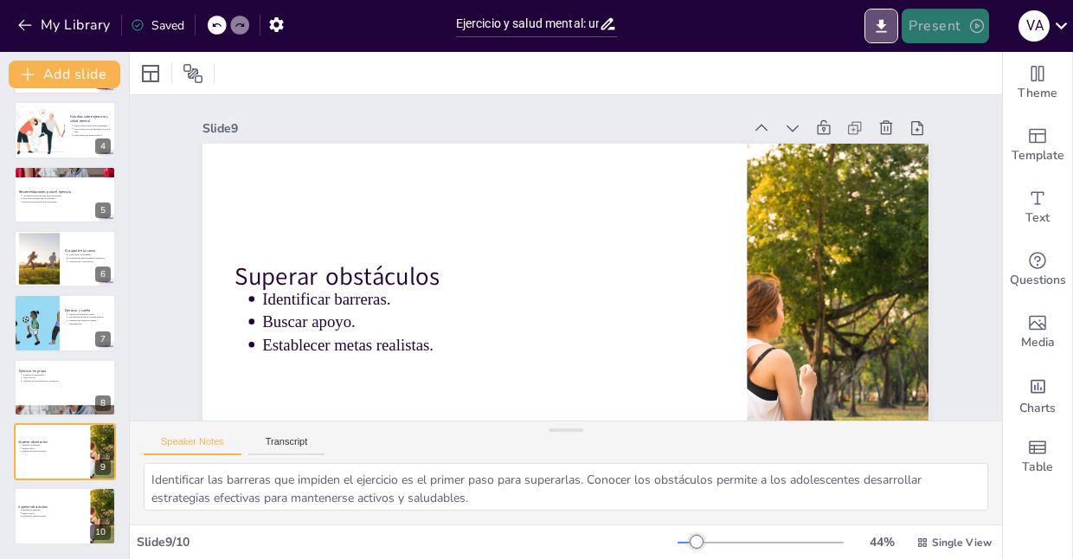
click at [884, 33] on icon "Export to PowerPoint" at bounding box center [881, 26] width 18 height 18
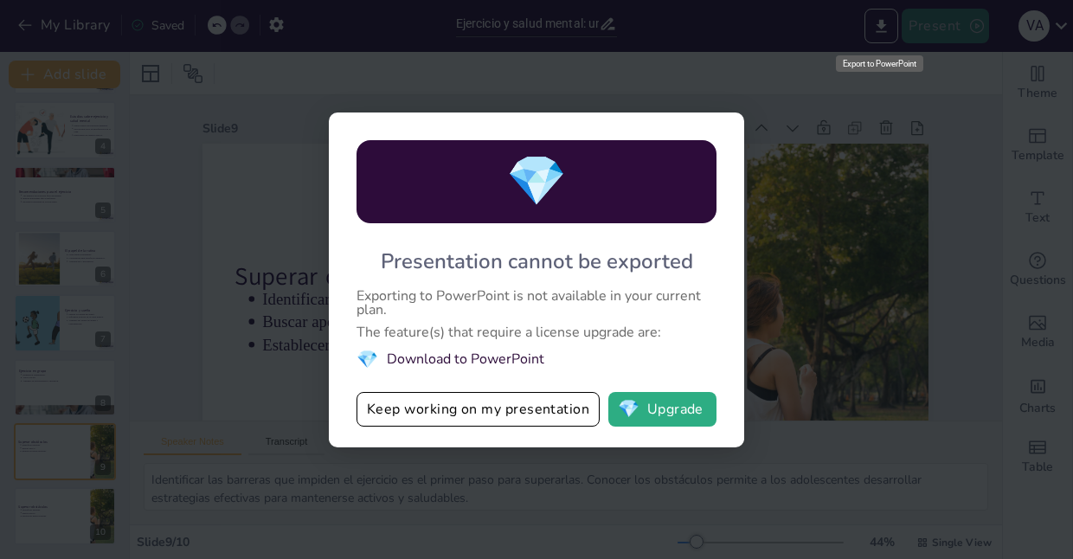
click at [487, 360] on li "💎 Download to PowerPoint" at bounding box center [537, 359] width 360 height 23
click at [389, 362] on li "💎 Download to PowerPoint" at bounding box center [537, 359] width 360 height 23
click at [511, 364] on li "💎 Download to PowerPoint" at bounding box center [537, 359] width 360 height 23
click at [787, 94] on div "💎 Presentation cannot be exported Exporting to PowerPoint is not available in y…" at bounding box center [536, 279] width 1073 height 559
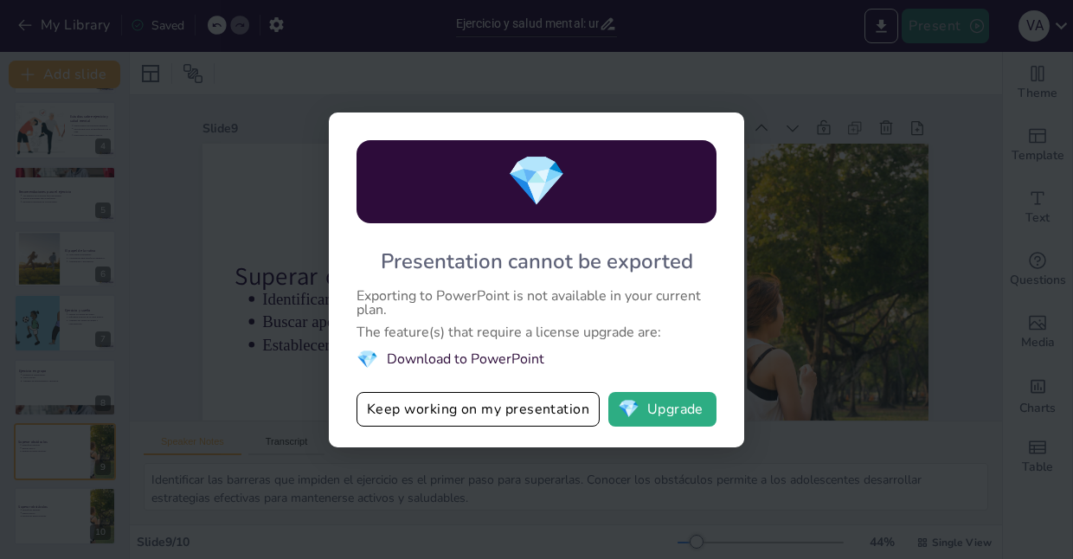
click at [177, 305] on div "💎 Presentation cannot be exported Exporting to PowerPoint is not available in y…" at bounding box center [536, 279] width 1073 height 559
click at [769, 83] on div "💎 Presentation cannot be exported Exporting to PowerPoint is not available in y…" at bounding box center [536, 279] width 1073 height 559
click at [435, 415] on button "Keep working on my presentation" at bounding box center [478, 409] width 243 height 35
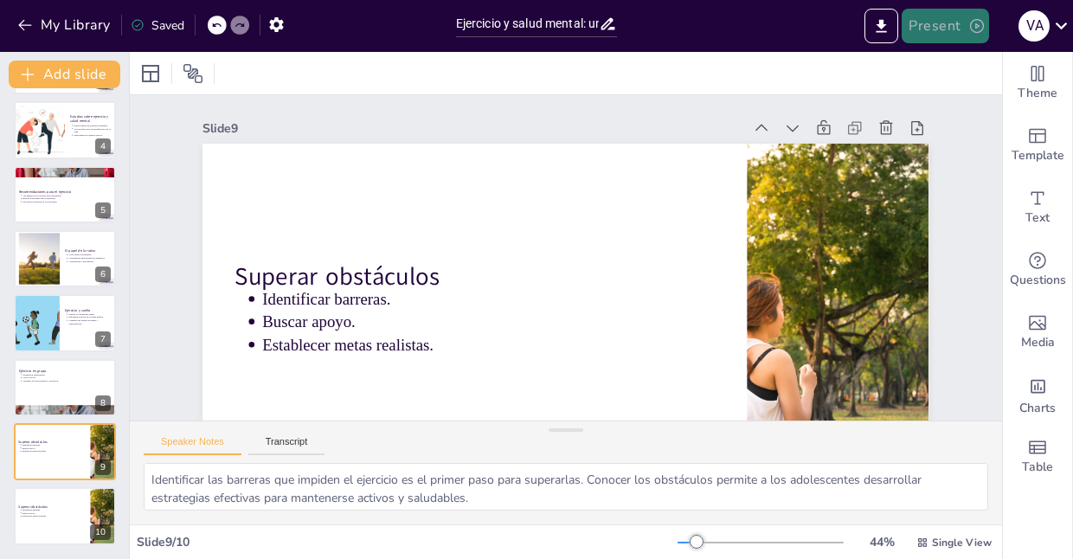
scroll to position [28, 0]
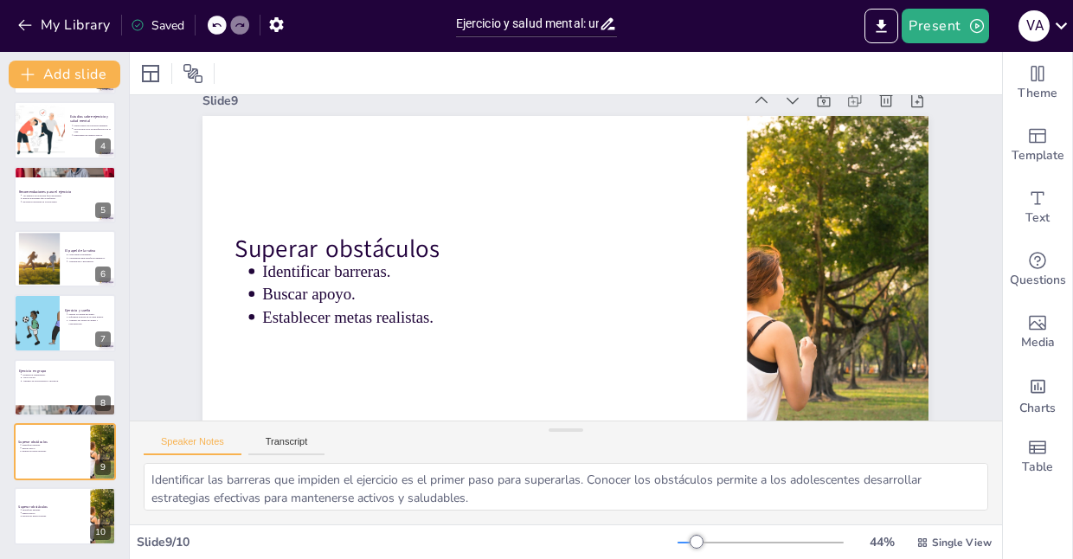
click at [949, 30] on button "Present" at bounding box center [945, 26] width 87 height 35
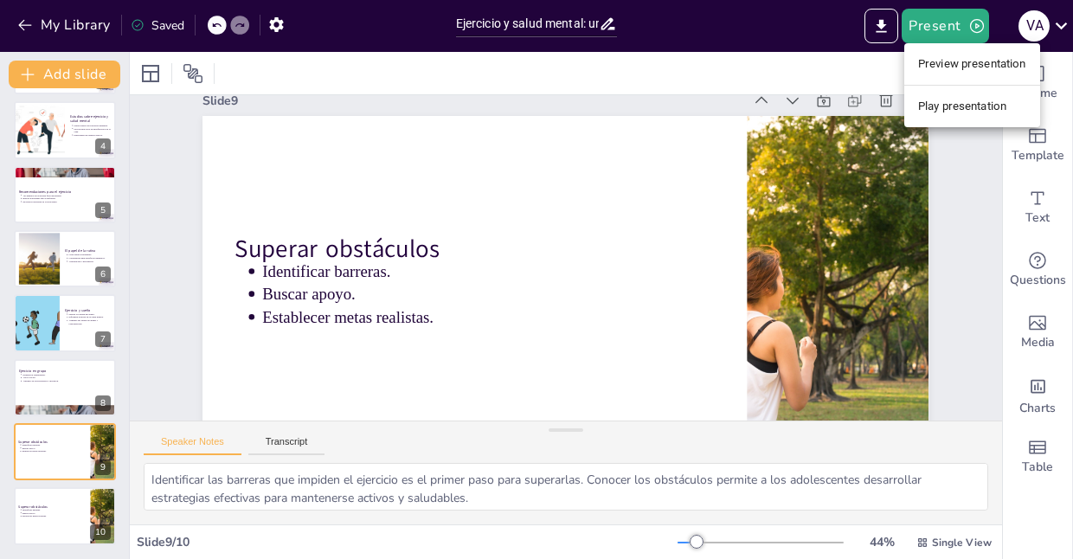
click at [968, 109] on li "Play presentation" at bounding box center [973, 107] width 136 height 28
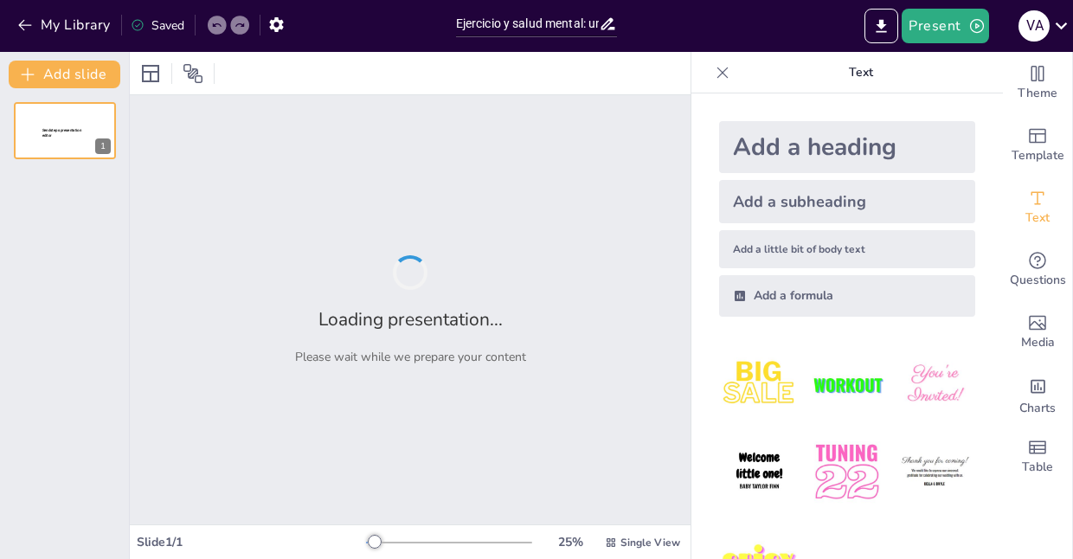
type input "Ejercicio y salud mental: una relación positiva"
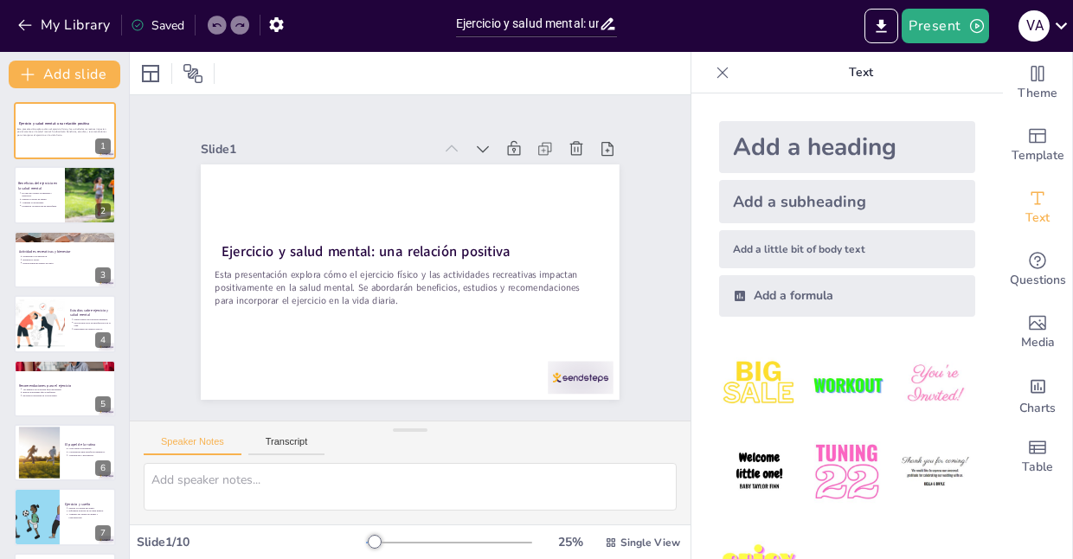
click at [714, 75] on icon at bounding box center [722, 72] width 17 height 17
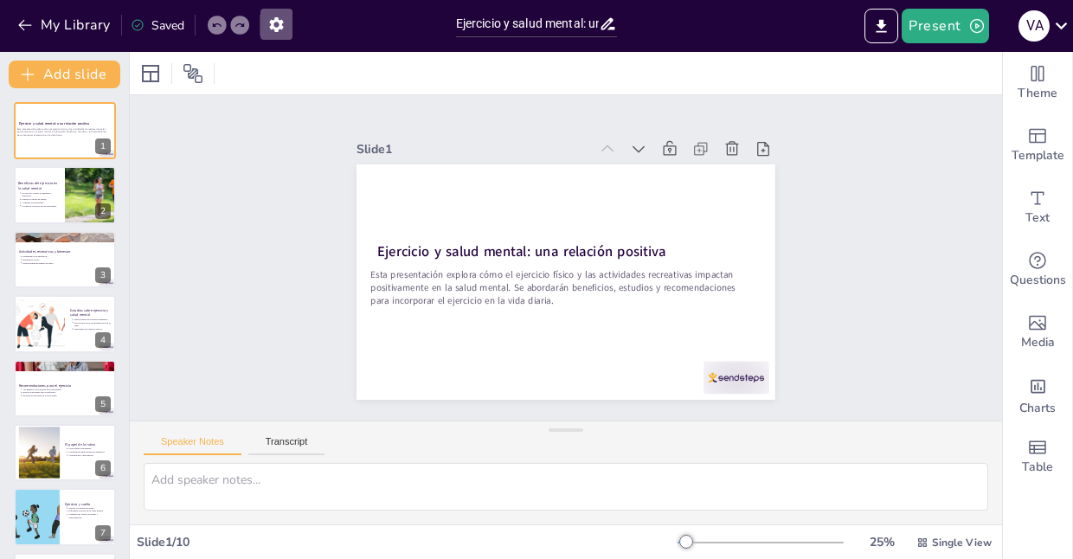
click at [279, 29] on icon "button" at bounding box center [276, 24] width 14 height 15
